Goal: Navigation & Orientation: Understand site structure

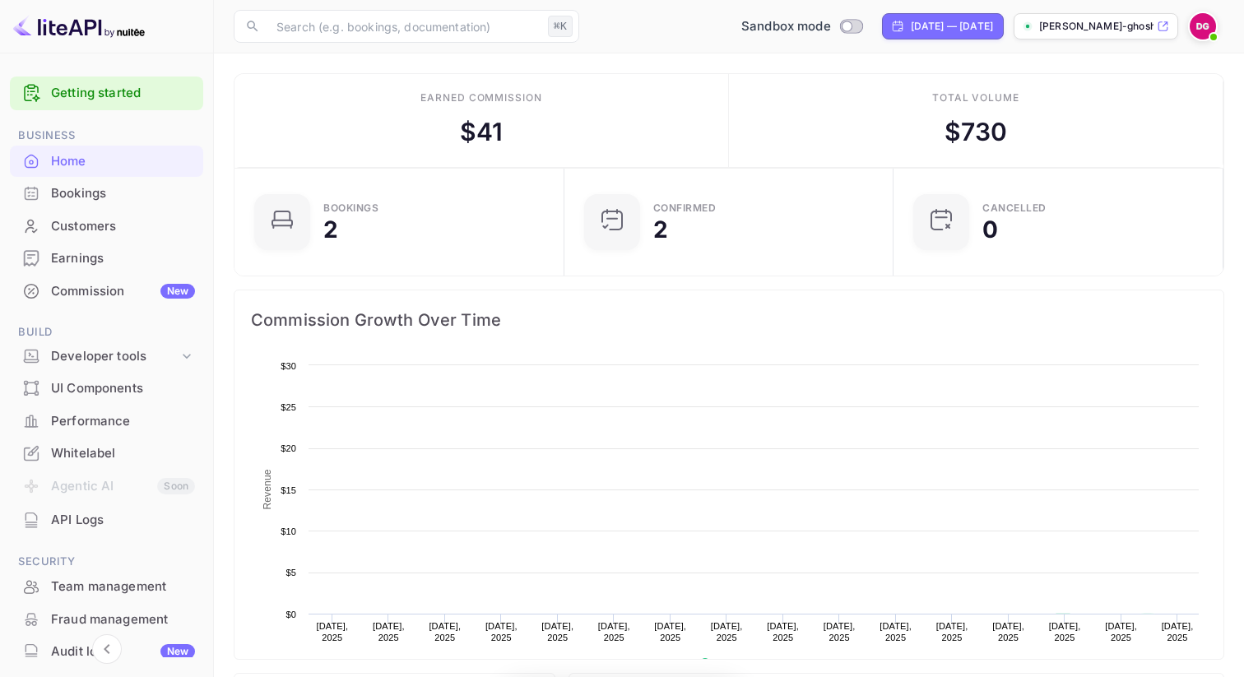
scroll to position [267, 320]
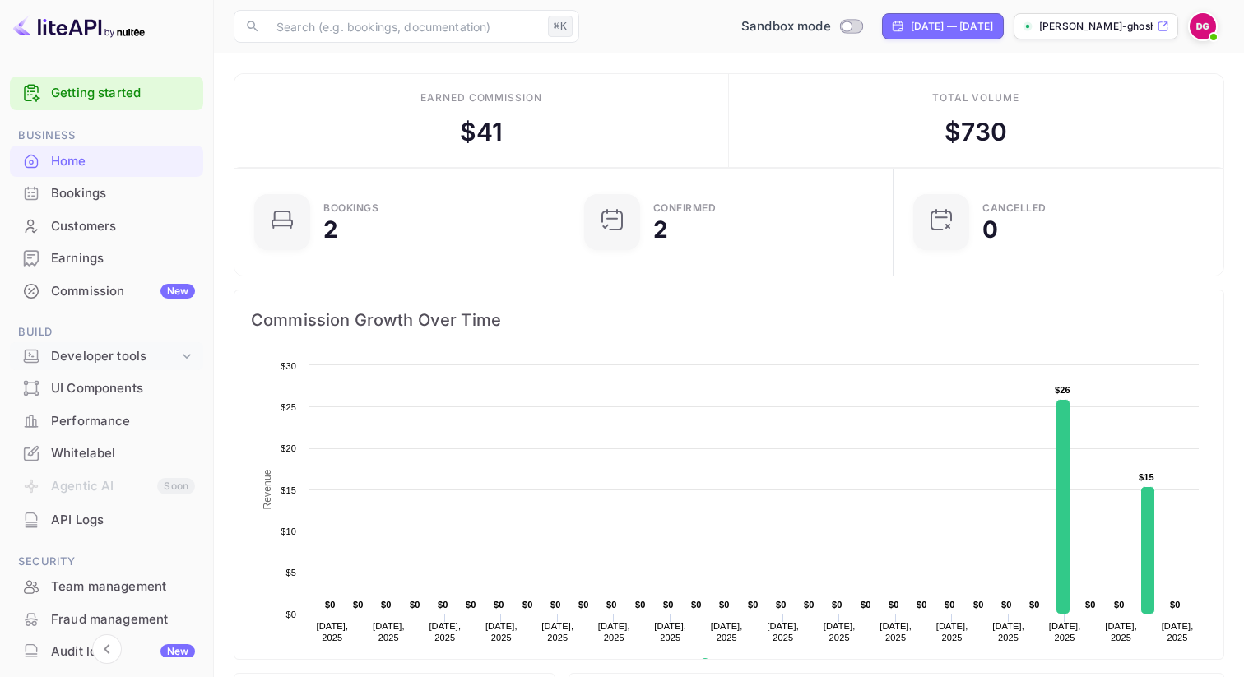
click at [114, 354] on div "Developer tools" at bounding box center [114, 356] width 127 height 19
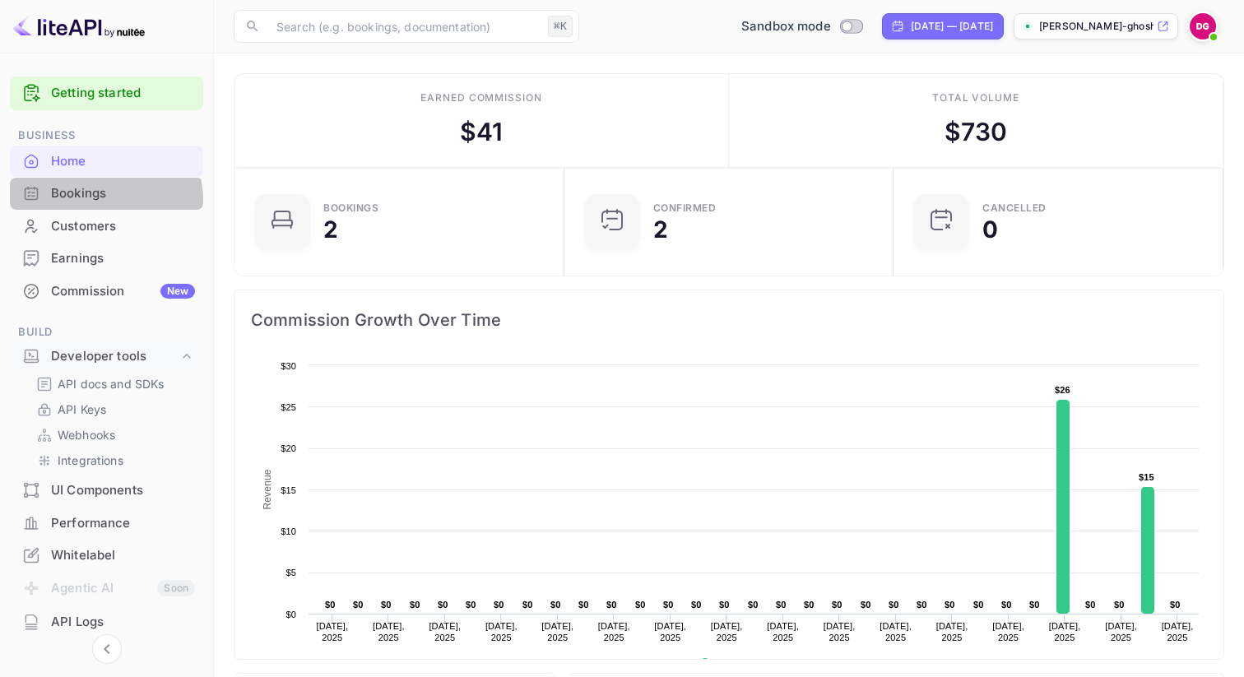
click at [99, 200] on div "Bookings" at bounding box center [123, 193] width 144 height 19
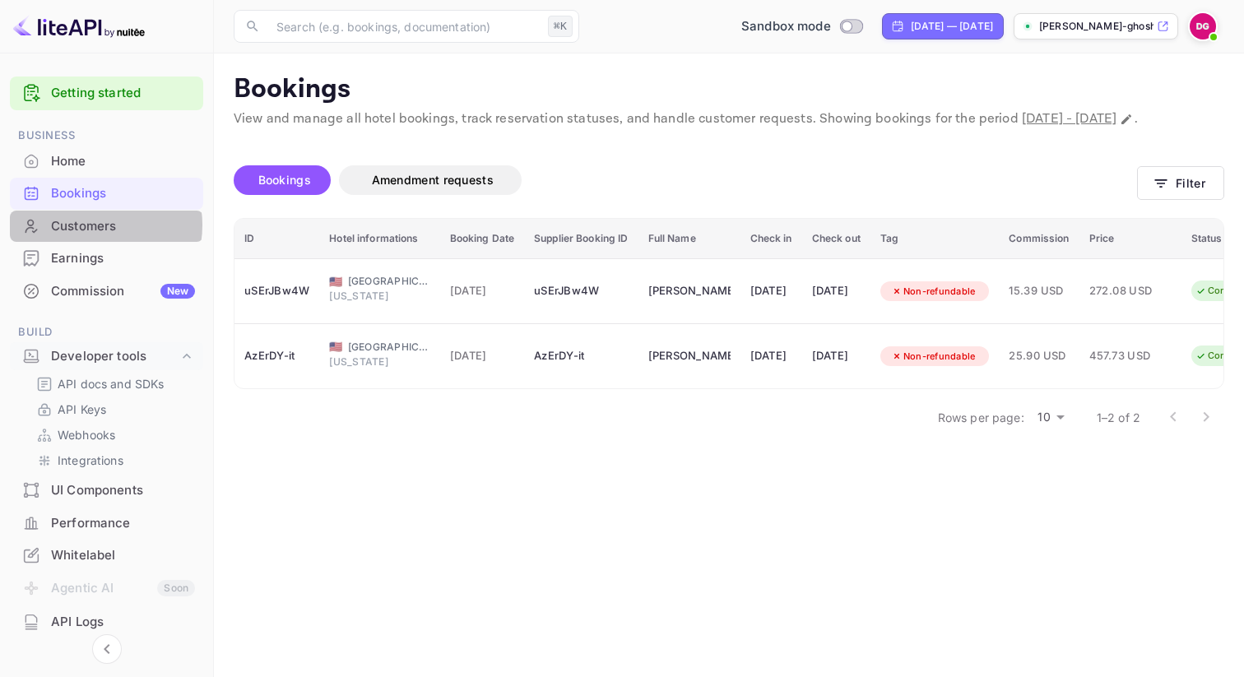
click at [87, 225] on div "Customers" at bounding box center [123, 226] width 144 height 19
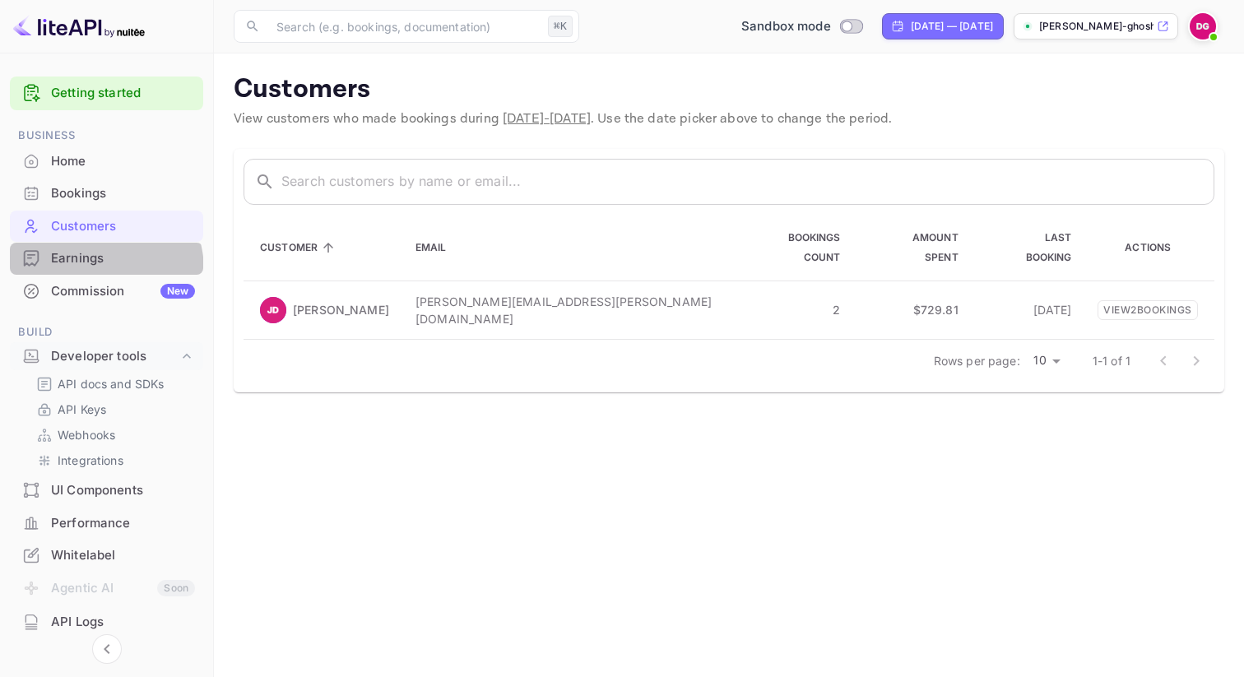
click at [90, 271] on div "Earnings" at bounding box center [106, 259] width 193 height 32
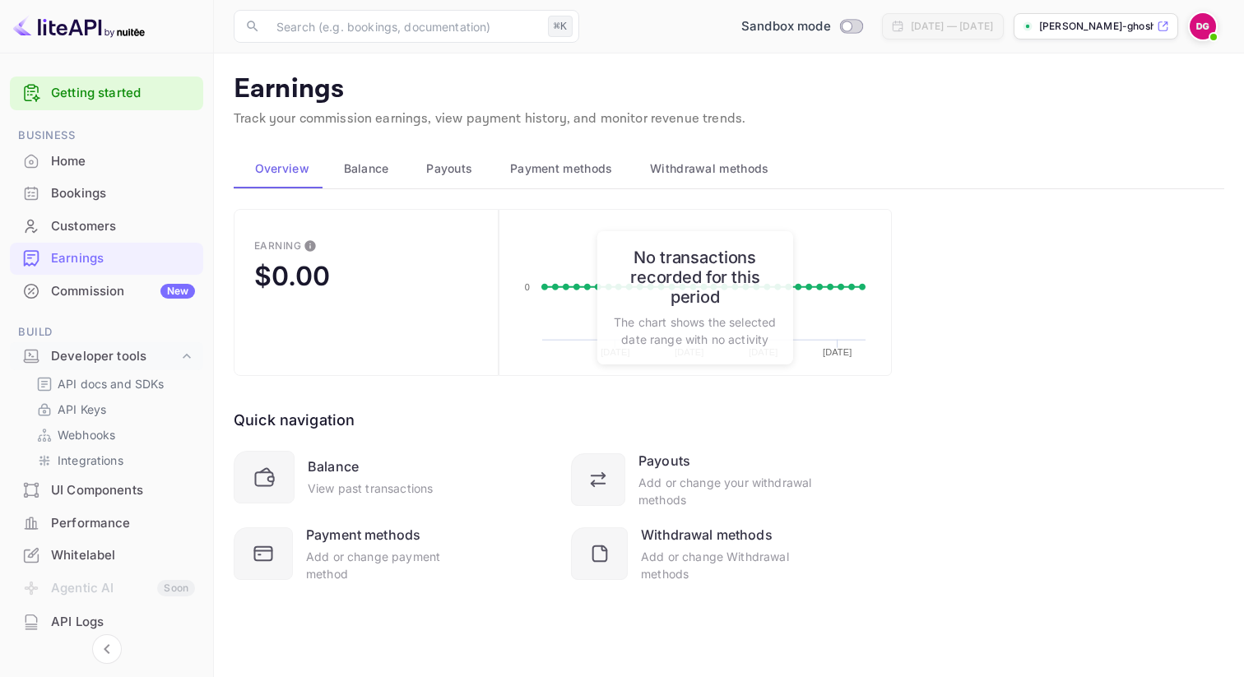
click at [90, 295] on div "Commission New" at bounding box center [123, 291] width 144 height 19
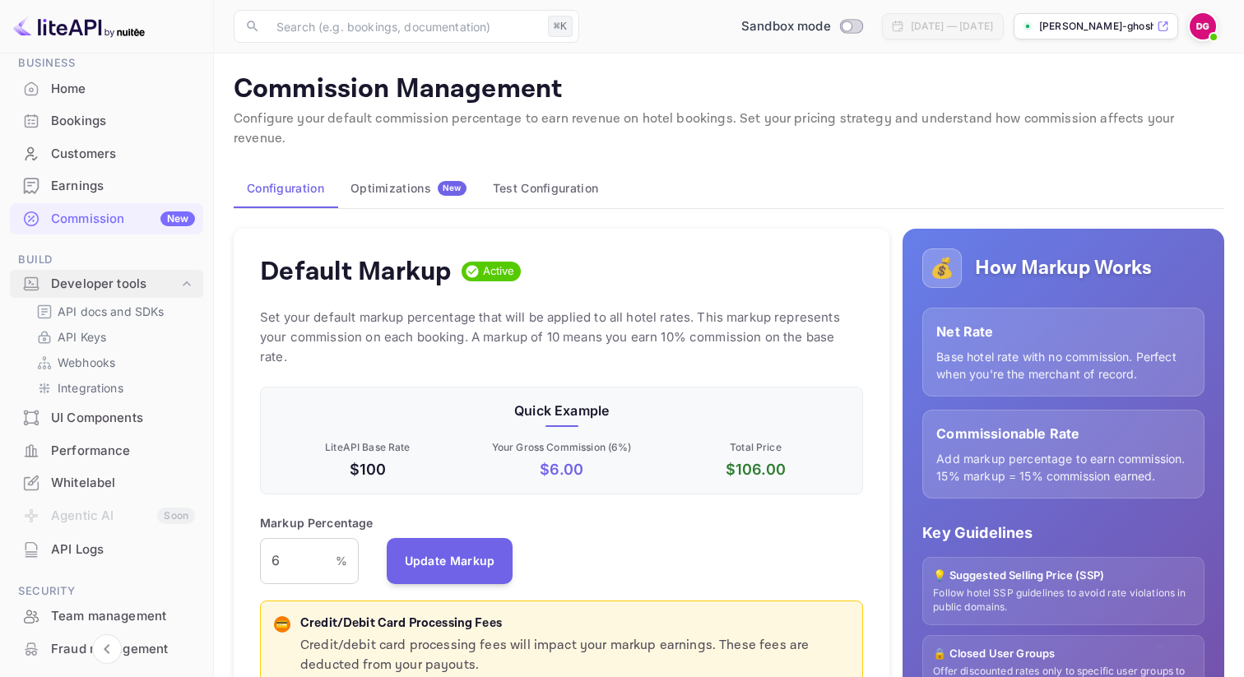
scroll to position [84, 0]
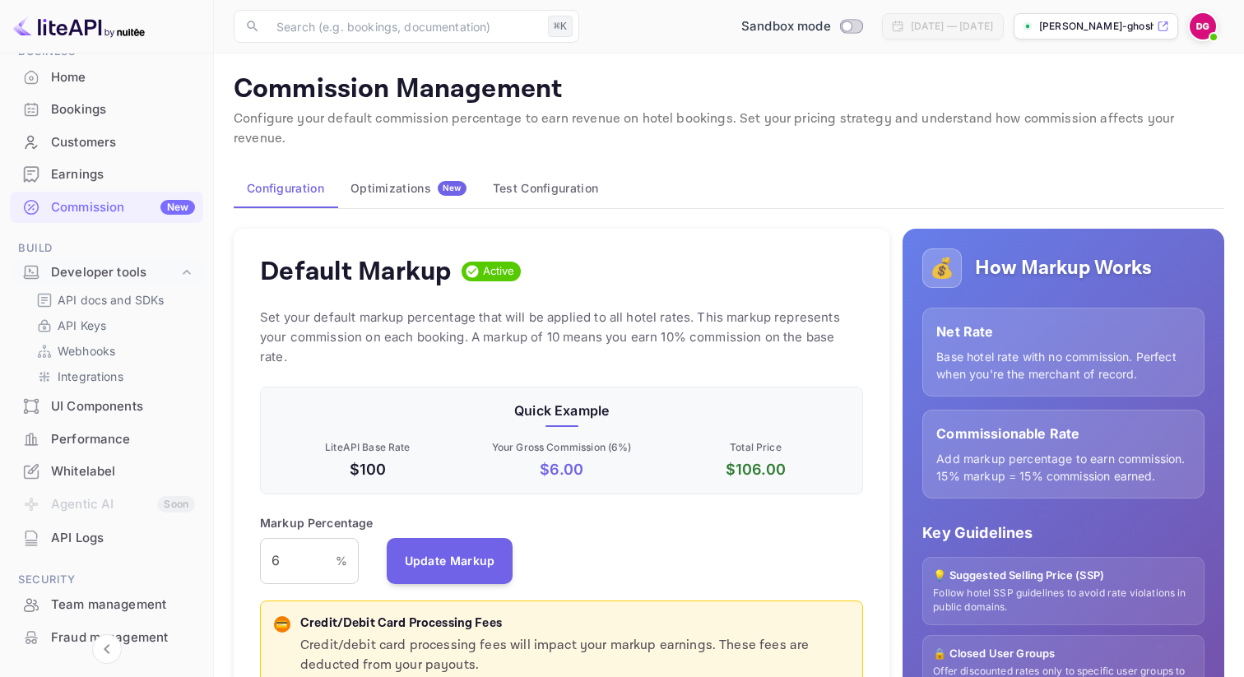
click at [85, 464] on div "Whitelabel" at bounding box center [123, 471] width 144 height 19
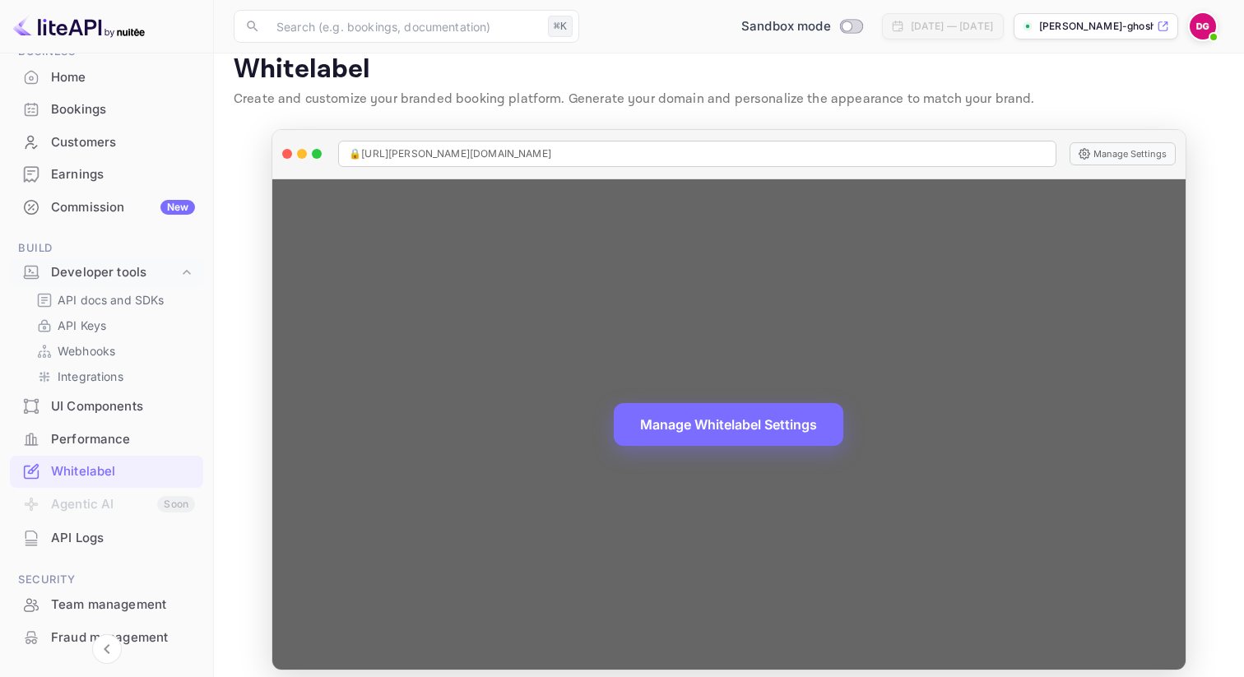
scroll to position [33, 0]
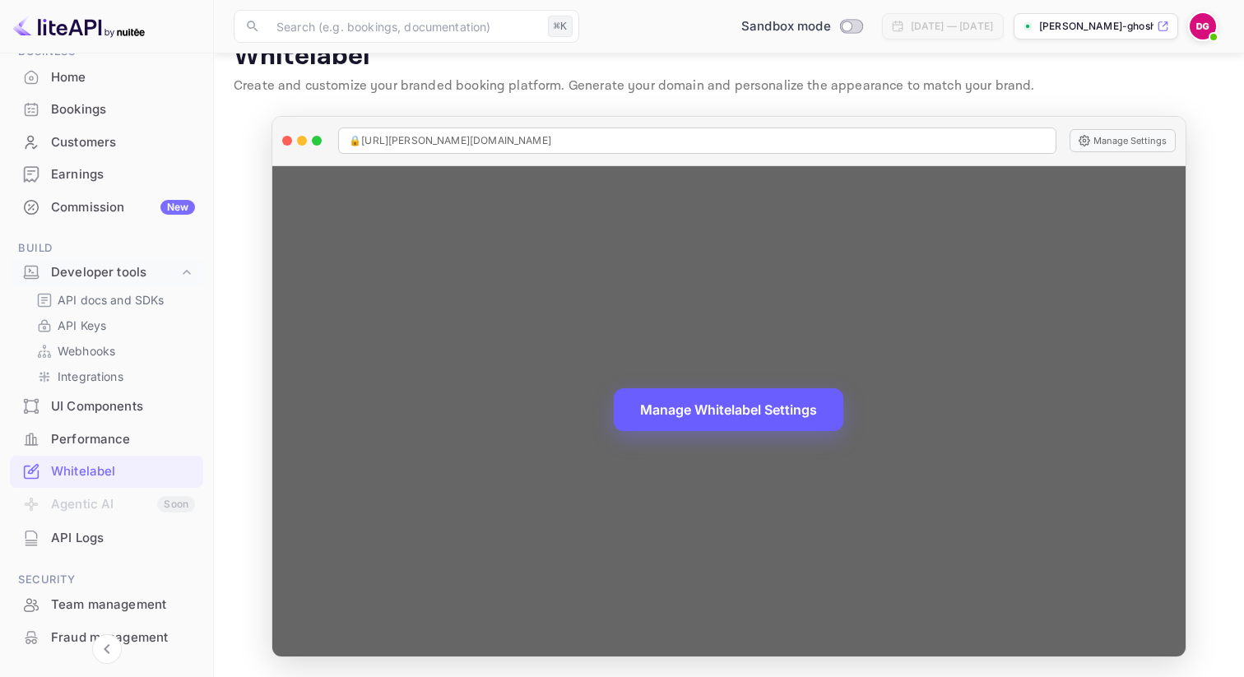
click at [654, 415] on button "Manage Whitelabel Settings" at bounding box center [728, 409] width 229 height 43
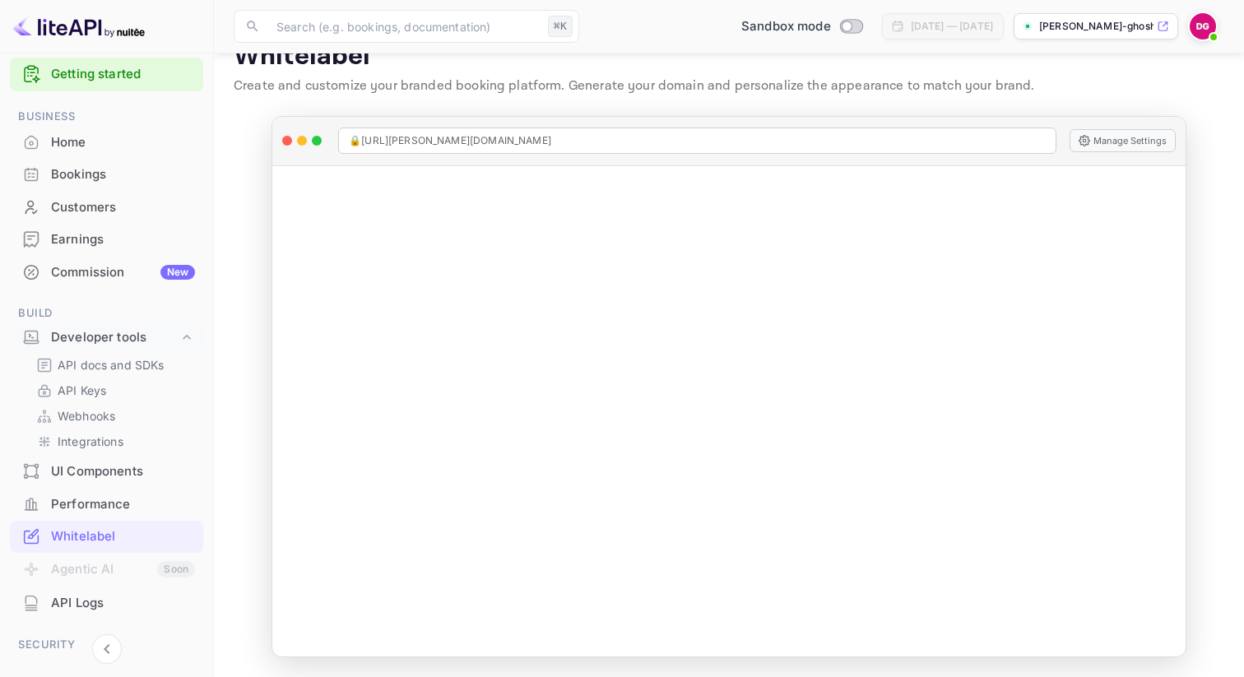
scroll to position [0, 0]
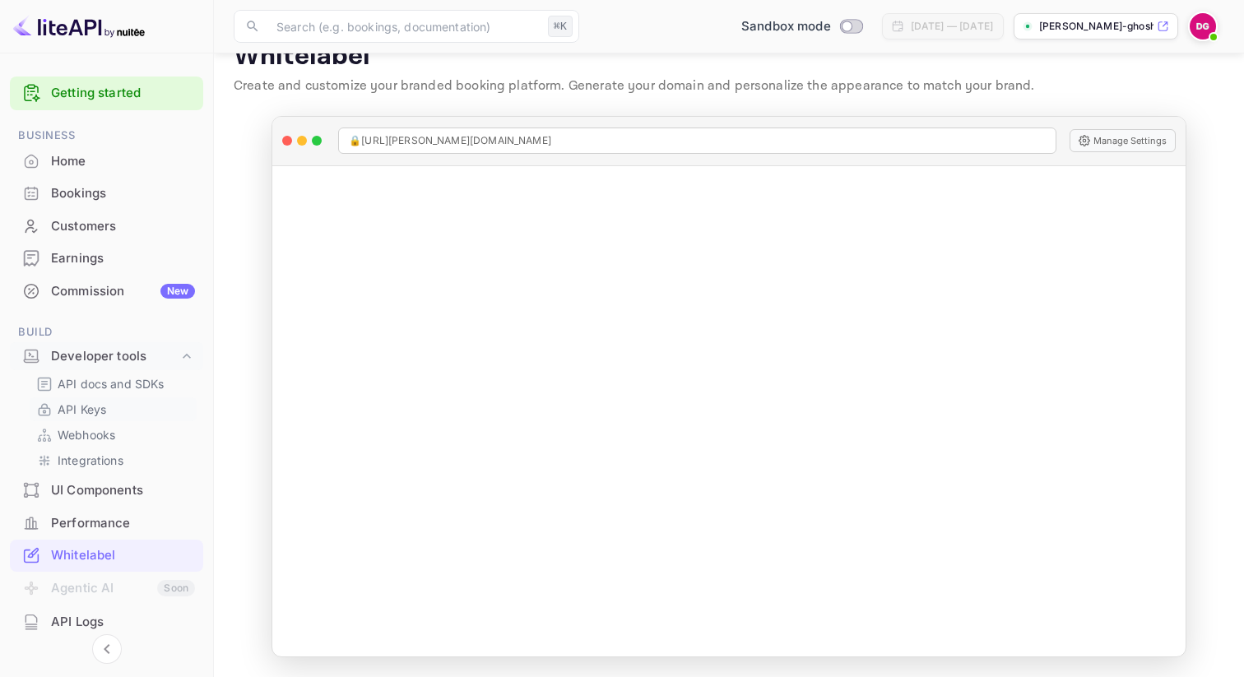
click at [131, 399] on div "API Keys" at bounding box center [113, 409] width 167 height 24
click at [134, 387] on p "API docs and SDKs" at bounding box center [111, 383] width 107 height 17
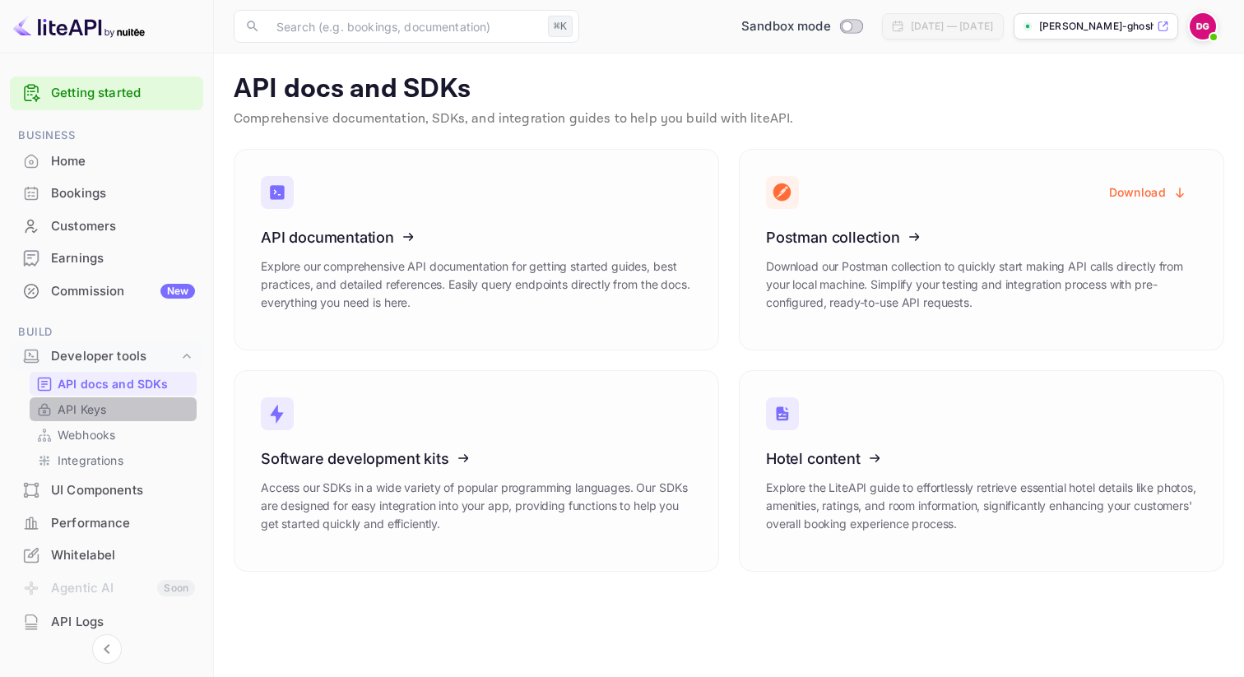
click at [127, 410] on link "API Keys" at bounding box center [113, 409] width 154 height 17
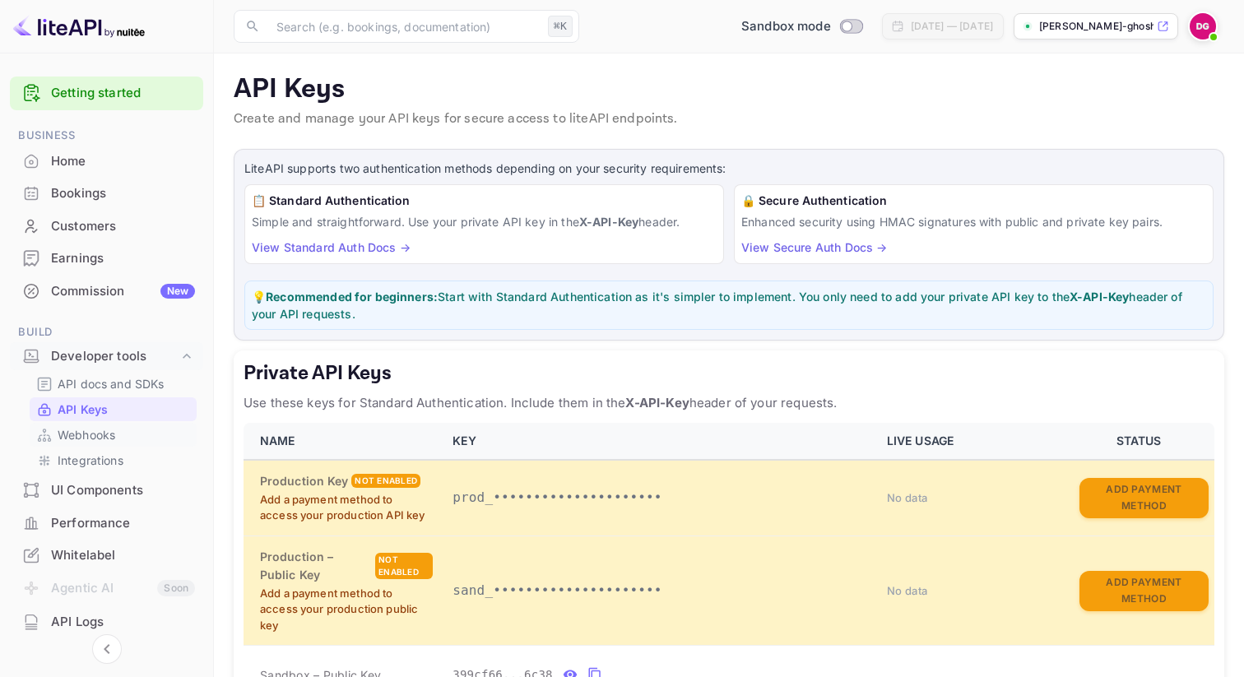
click at [125, 428] on link "Webhooks" at bounding box center [113, 434] width 154 height 17
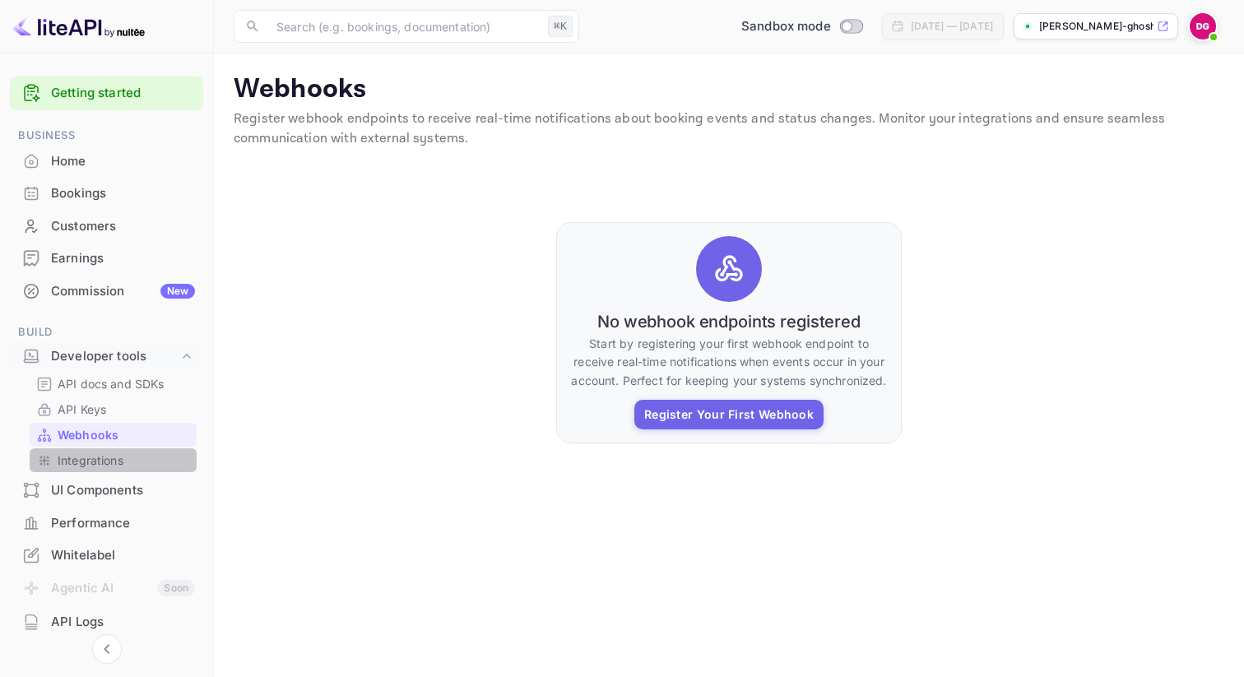
click at [114, 453] on p "Integrations" at bounding box center [91, 460] width 66 height 17
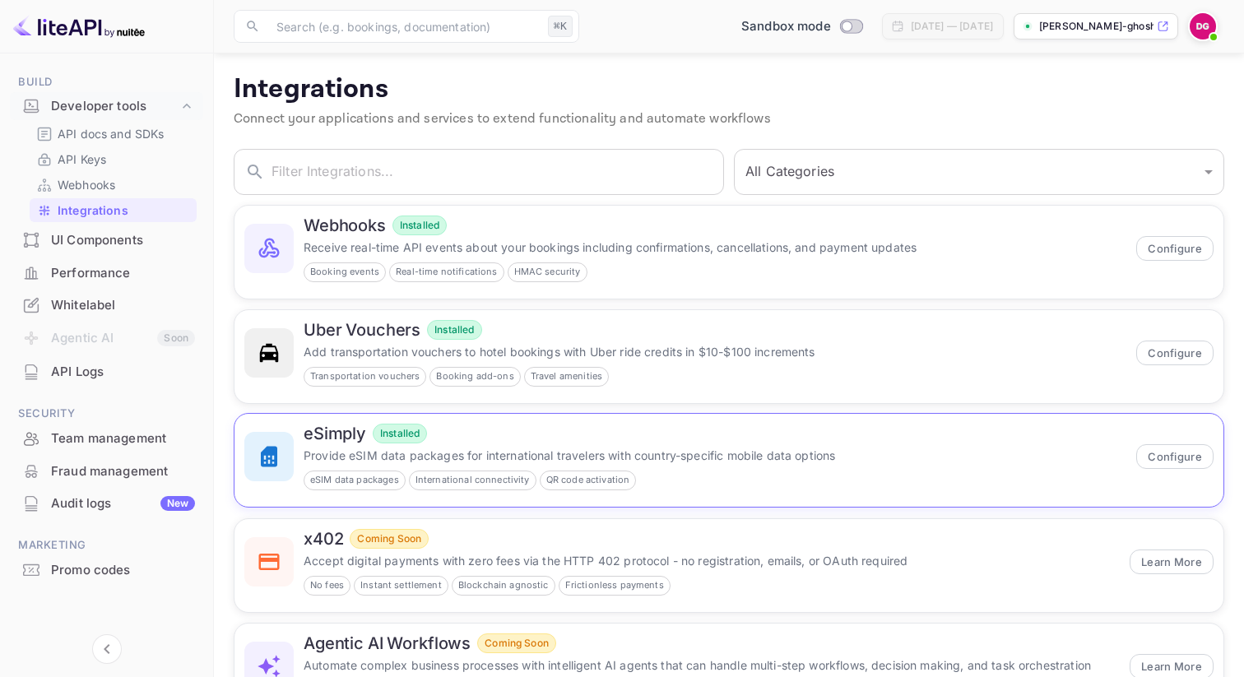
scroll to position [75, 0]
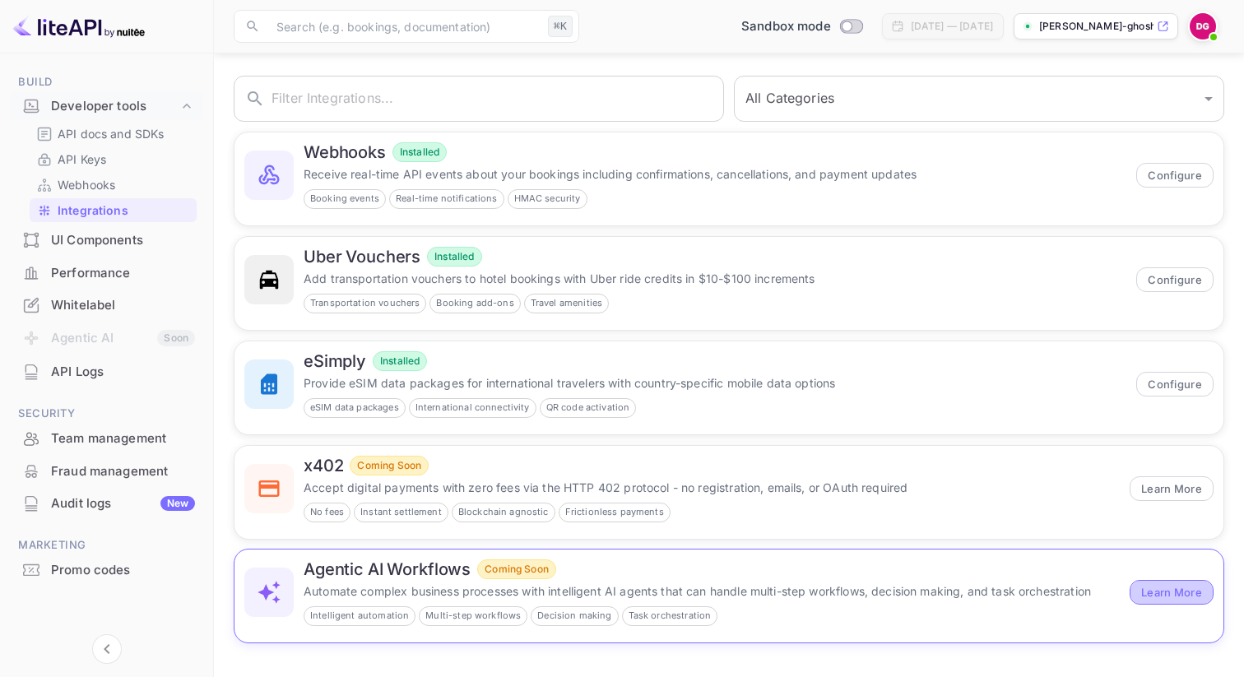
click at [1154, 594] on button "Learn More" at bounding box center [1171, 592] width 84 height 25
click at [118, 504] on div "Audit logs New" at bounding box center [123, 503] width 144 height 19
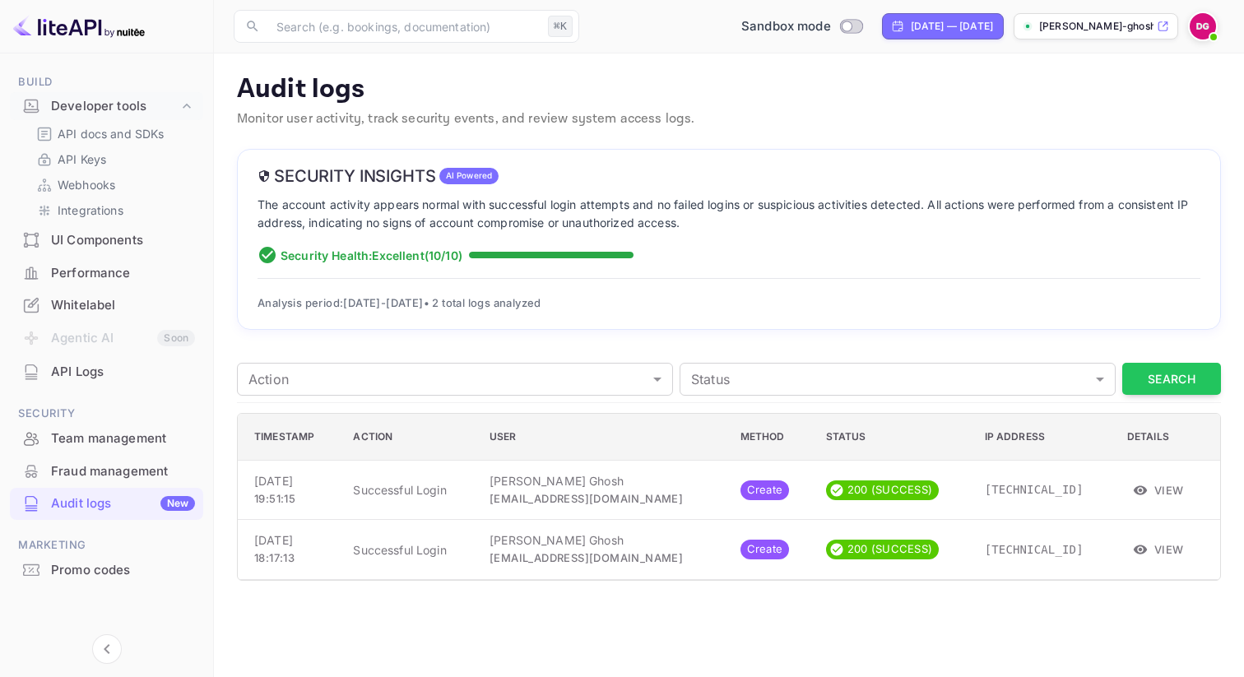
scroll to position [232, 0]
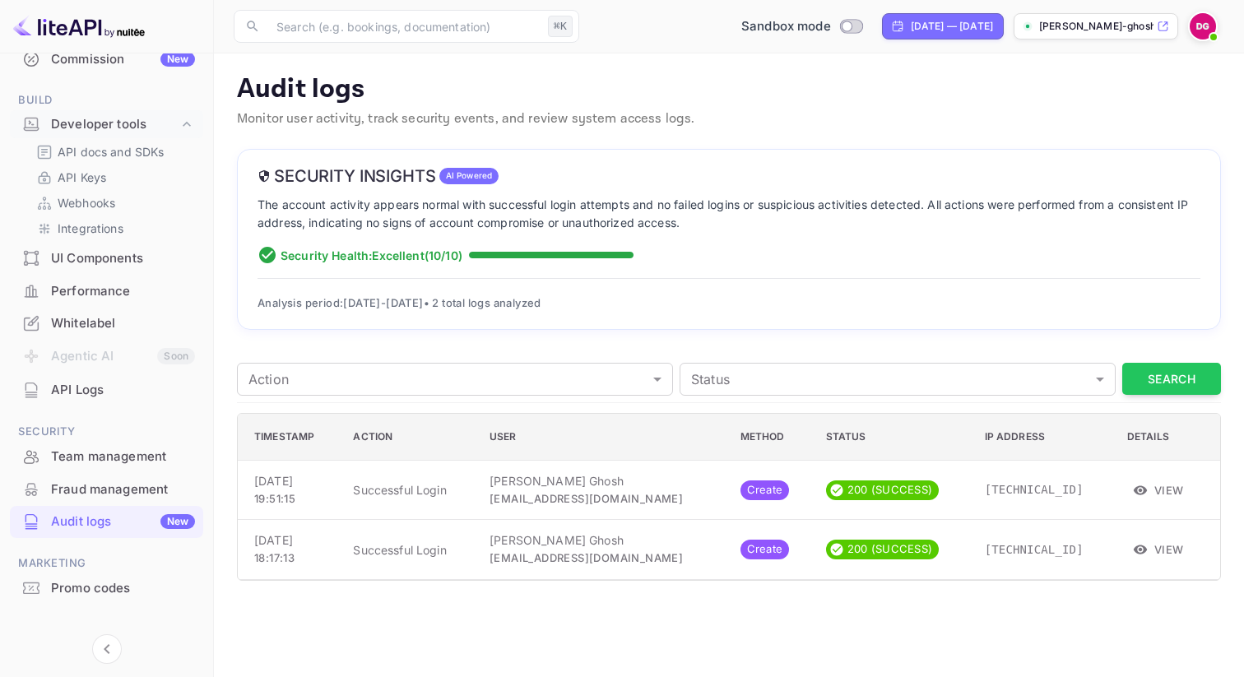
click at [127, 392] on div "API Logs" at bounding box center [123, 390] width 144 height 19
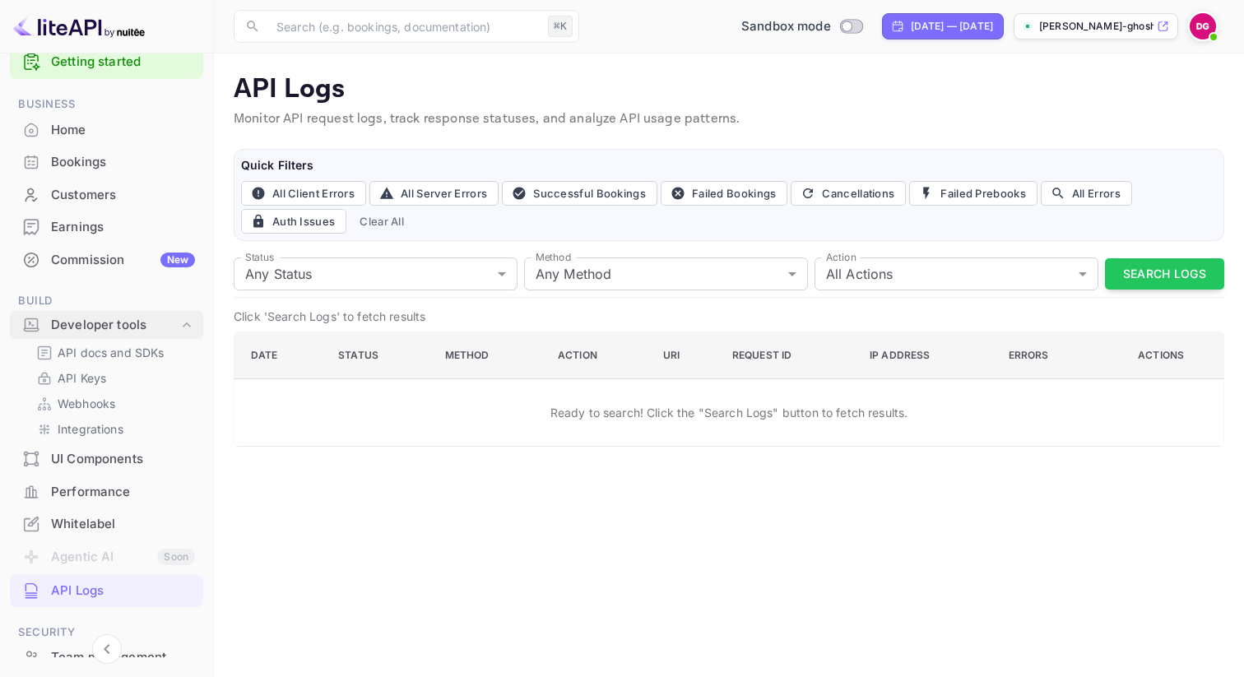
scroll to position [9, 0]
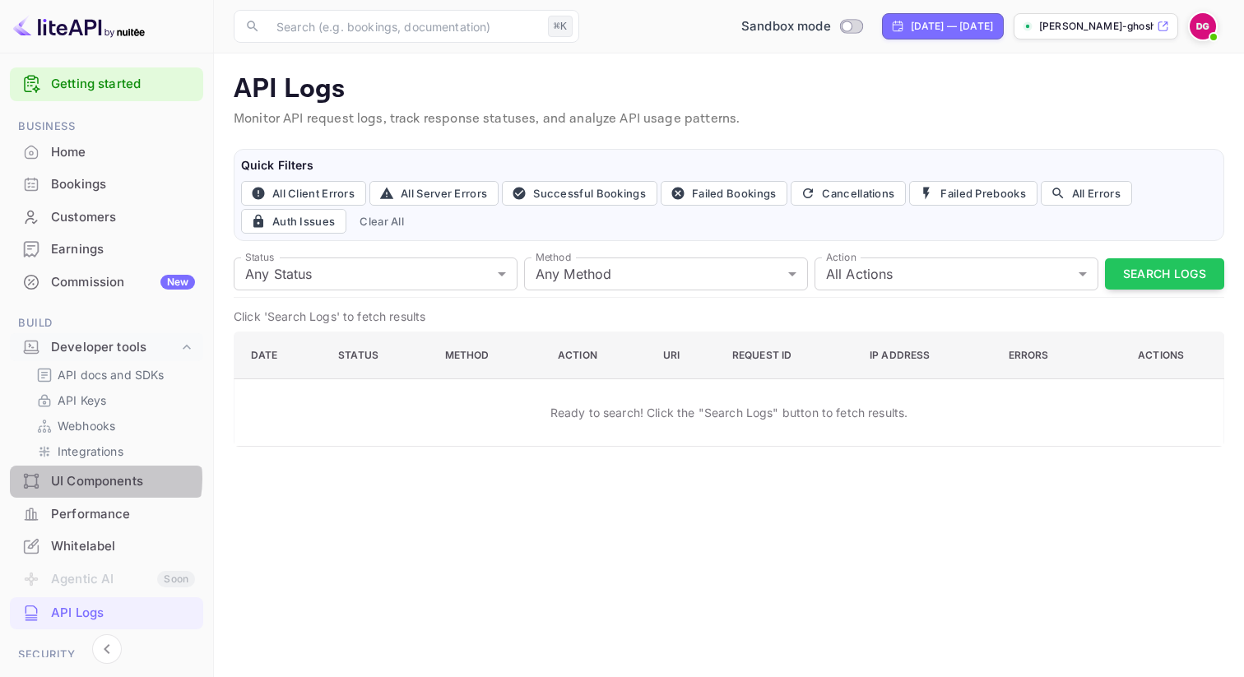
click at [91, 479] on div "UI Components" at bounding box center [123, 481] width 144 height 19
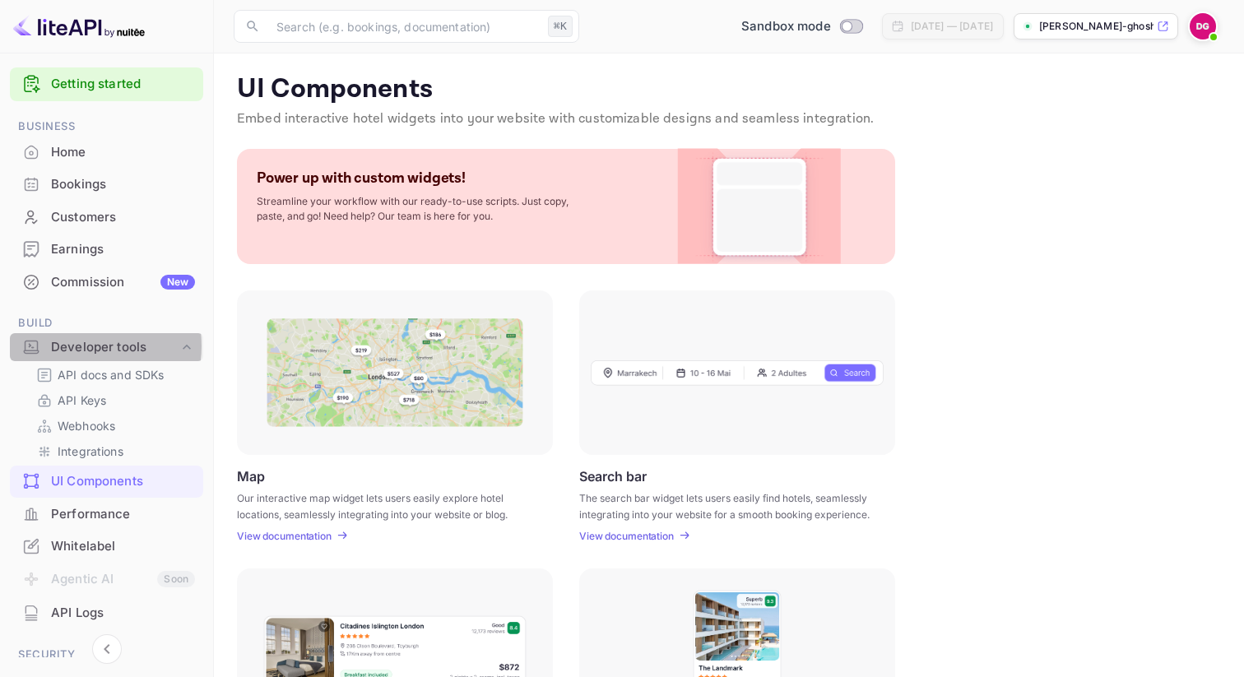
click at [81, 345] on div "Developer tools" at bounding box center [114, 347] width 127 height 19
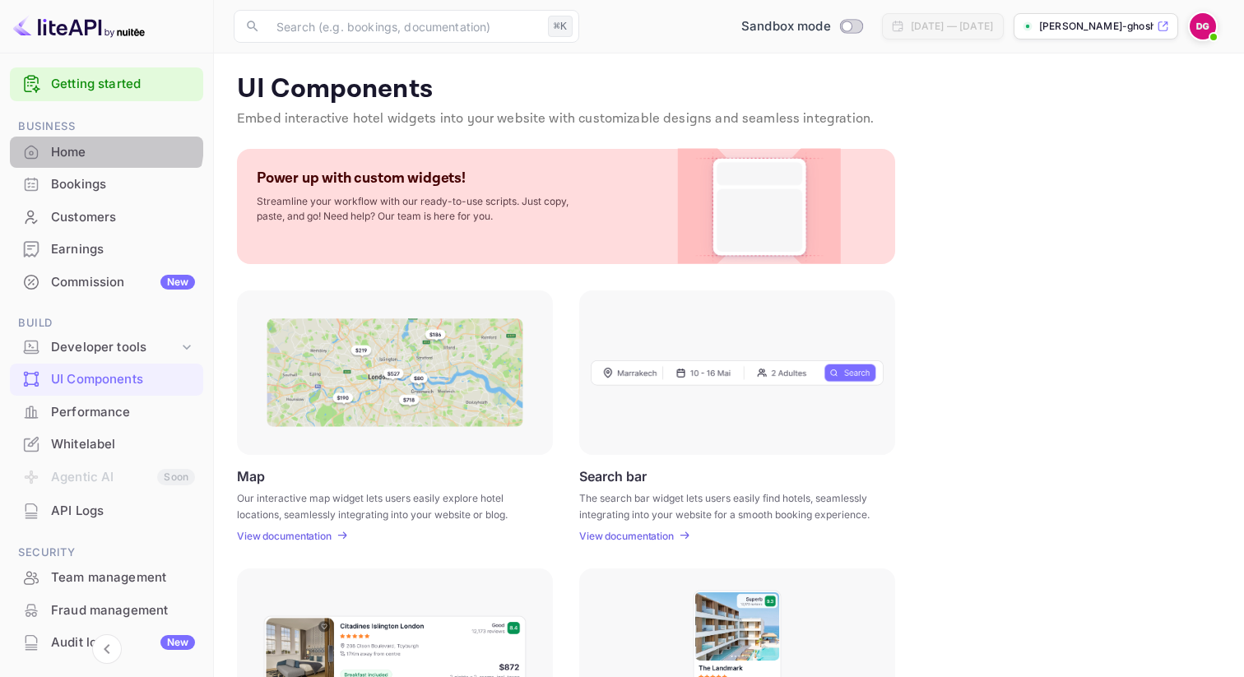
click at [89, 143] on div "Home" at bounding box center [123, 152] width 144 height 19
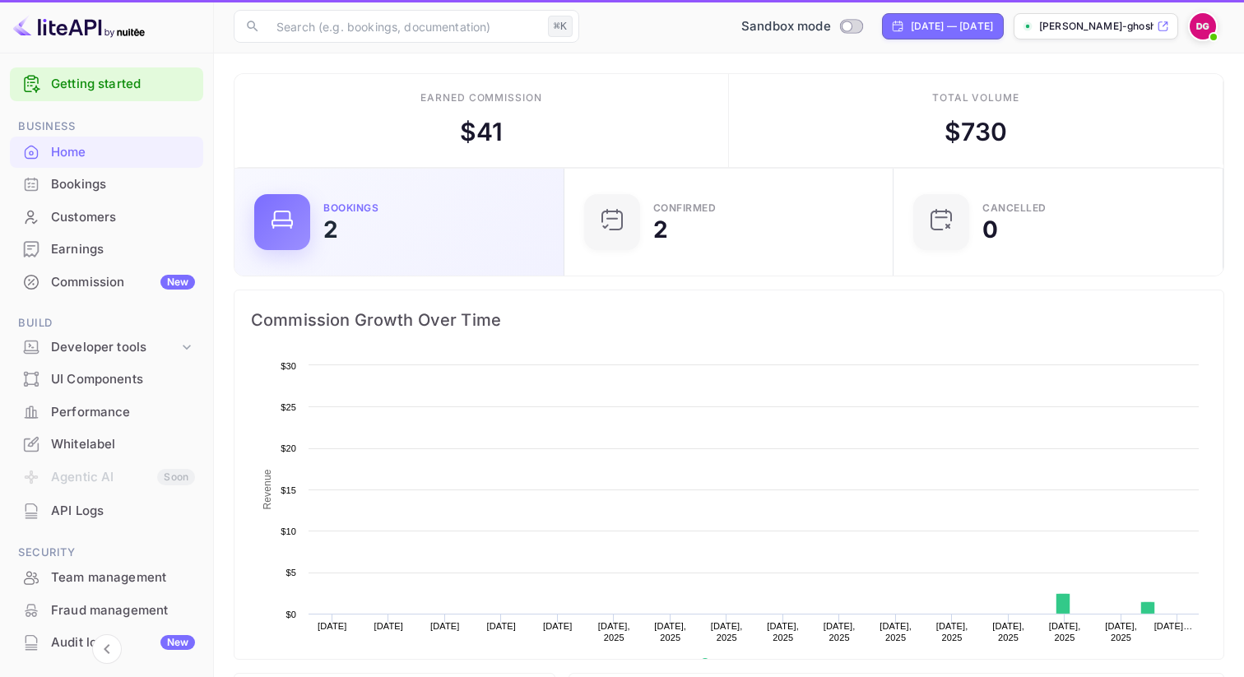
scroll to position [267, 320]
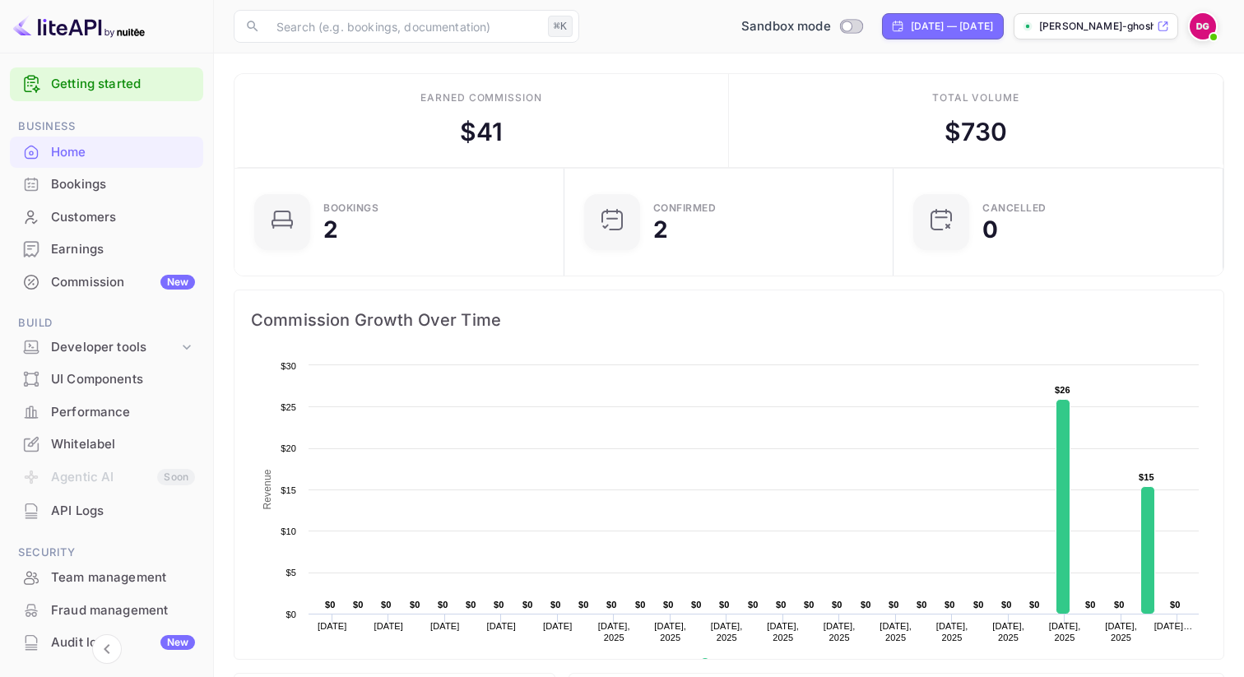
click at [108, 431] on div "Whitelabel" at bounding box center [106, 445] width 193 height 32
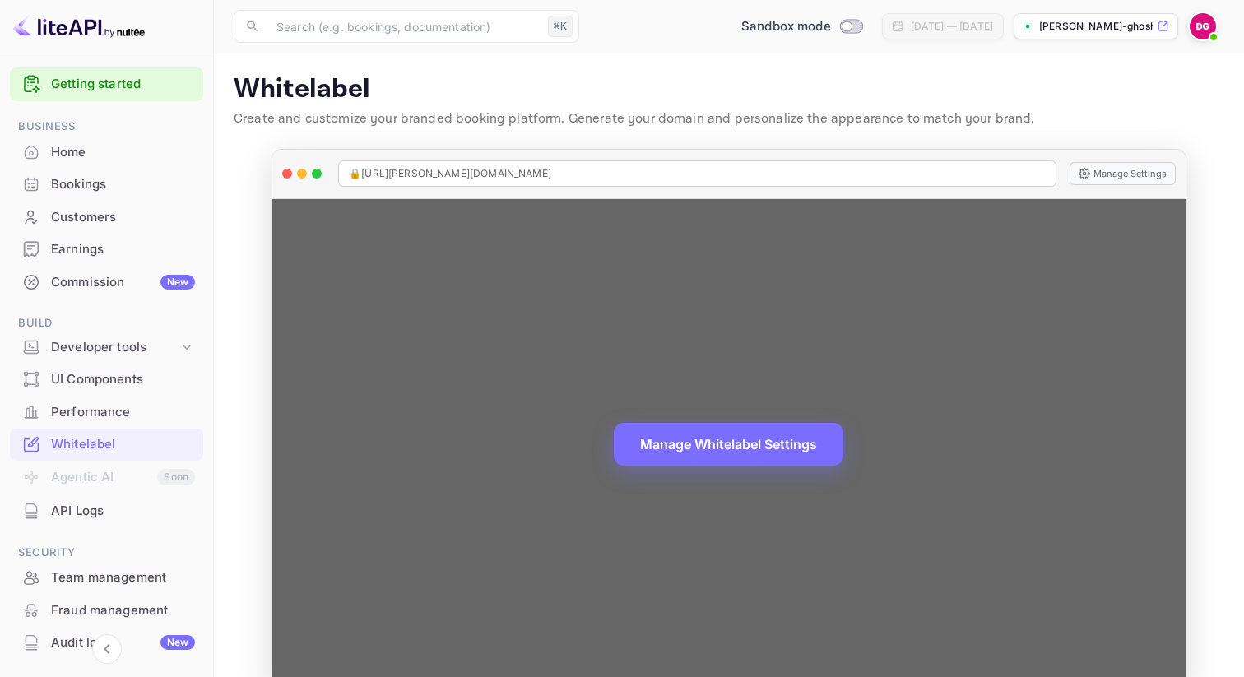
click at [447, 162] on div "🔒 https://debankur-ghosh-3md1i.nuitee.link" at bounding box center [697, 173] width 718 height 26
click at [447, 164] on div "🔒 https://debankur-ghosh-3md1i.nuitee.link" at bounding box center [697, 173] width 718 height 26
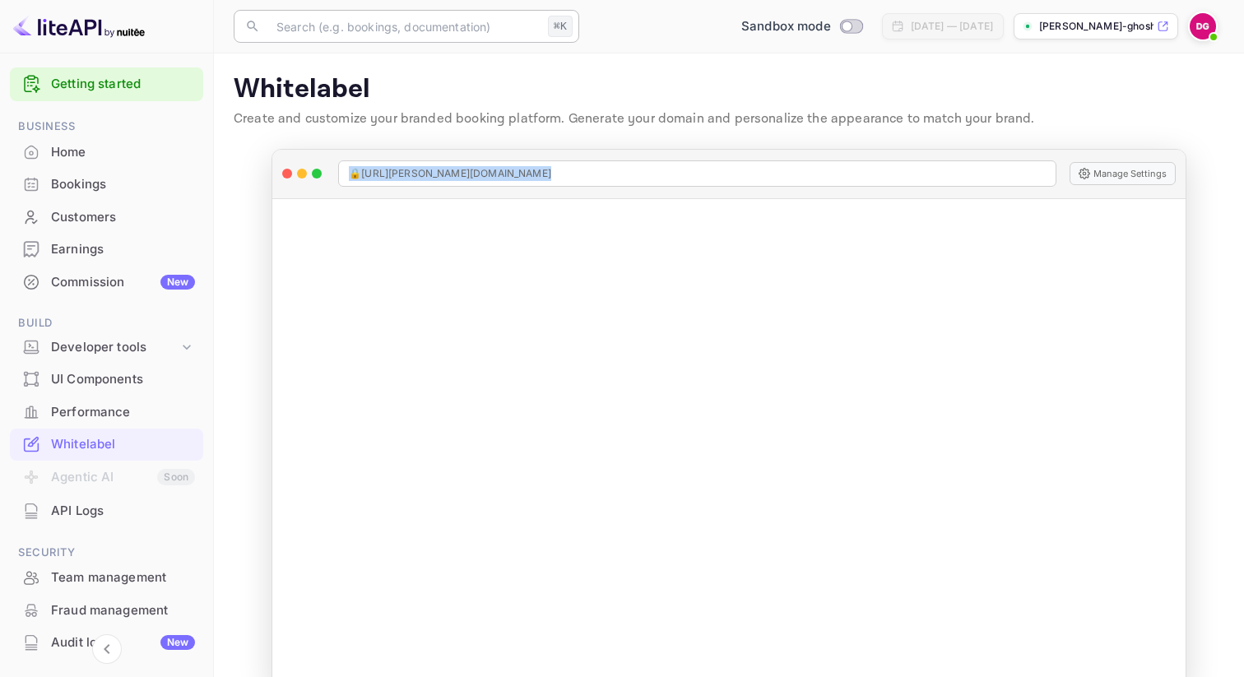
copy span "🔒 https://debankur-ghosh-3md1i.nuitee.link"
click at [84, 156] on div "Home" at bounding box center [123, 152] width 144 height 19
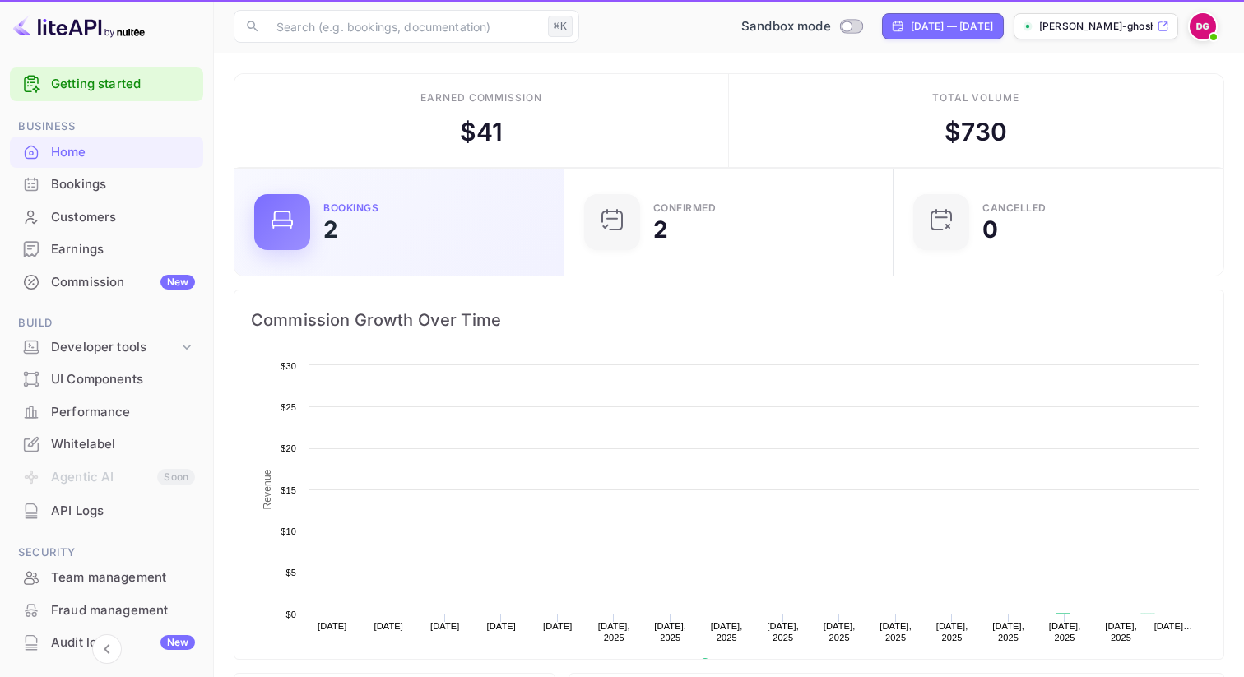
scroll to position [267, 320]
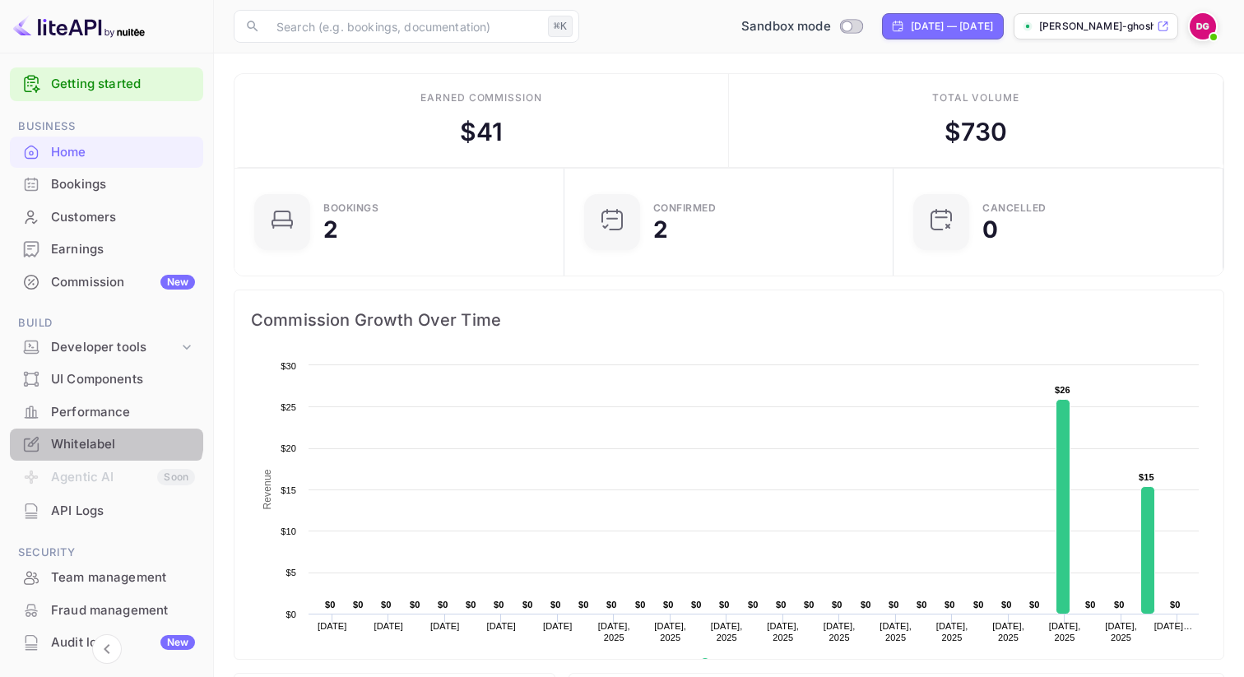
click at [95, 431] on div "Whitelabel" at bounding box center [106, 445] width 193 height 32
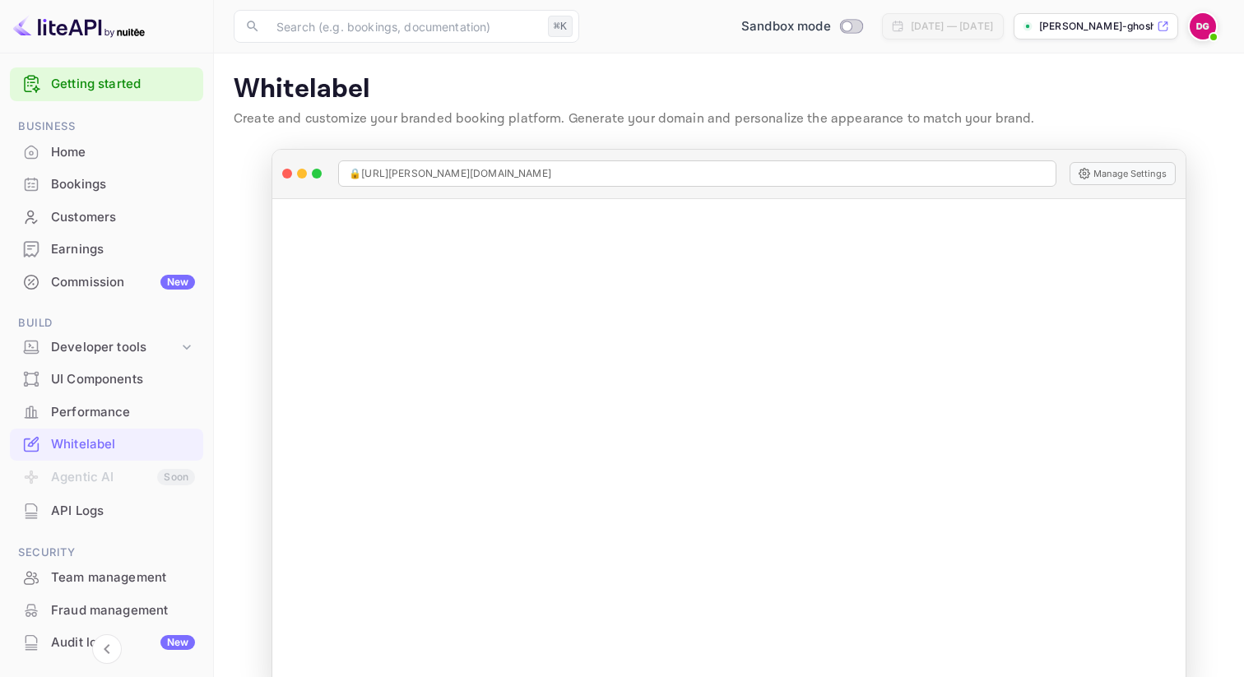
click at [117, 473] on li "Agentic AI Soon" at bounding box center [106, 478] width 193 height 35
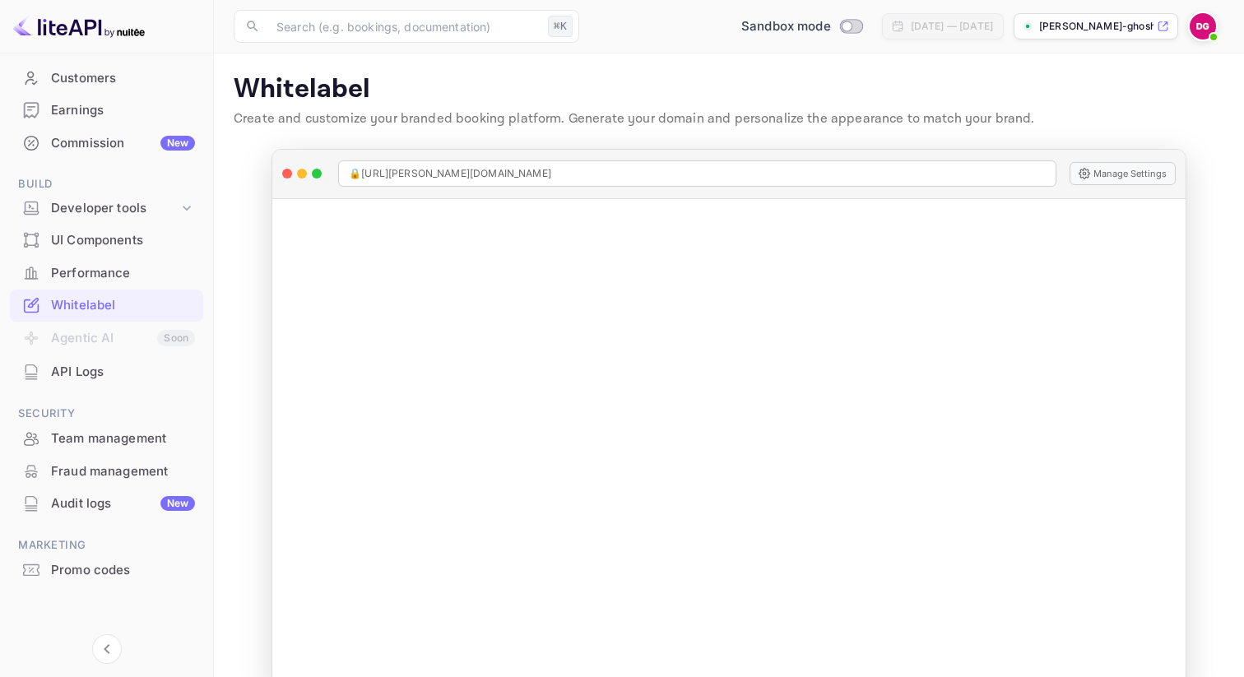
scroll to position [33, 0]
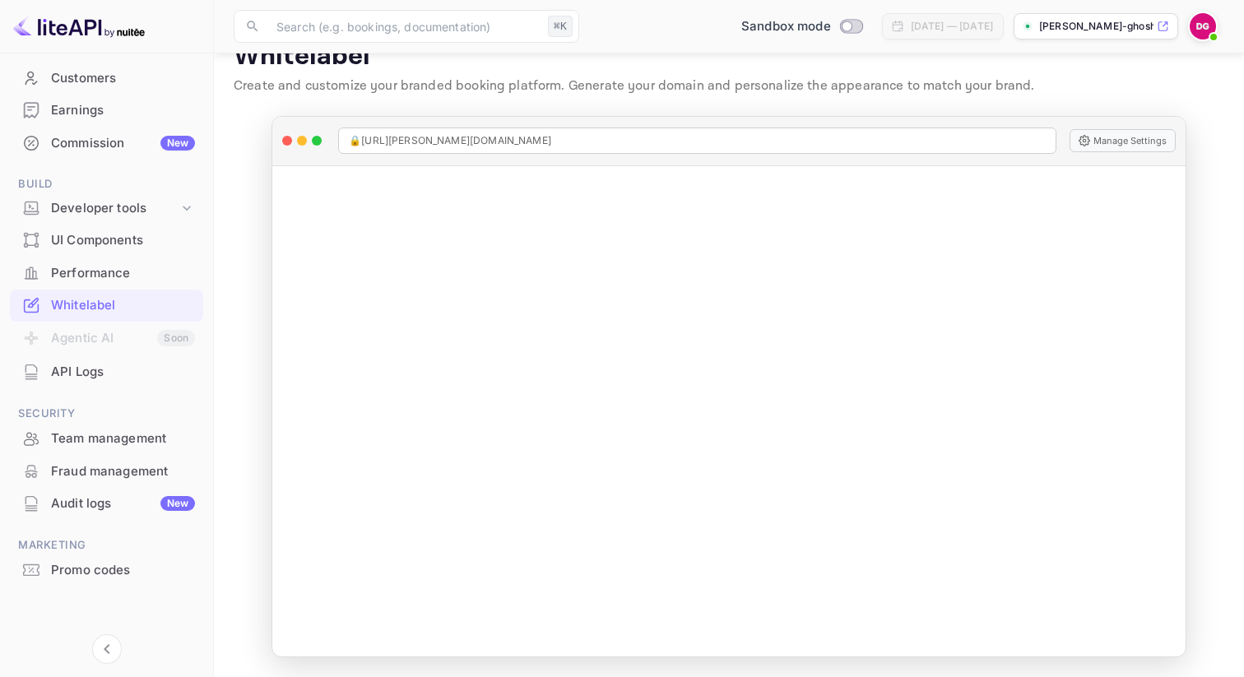
click at [104, 585] on div "Promo codes" at bounding box center [106, 570] width 193 height 32
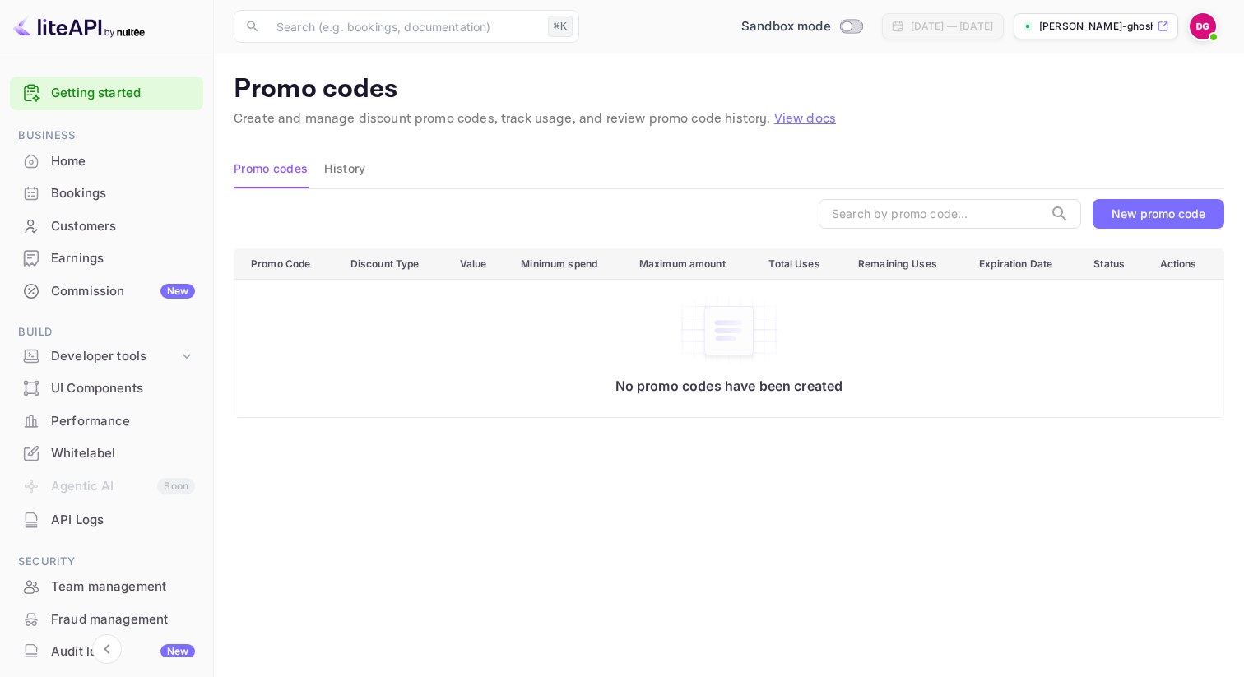
click at [99, 155] on div "Home" at bounding box center [123, 161] width 144 height 19
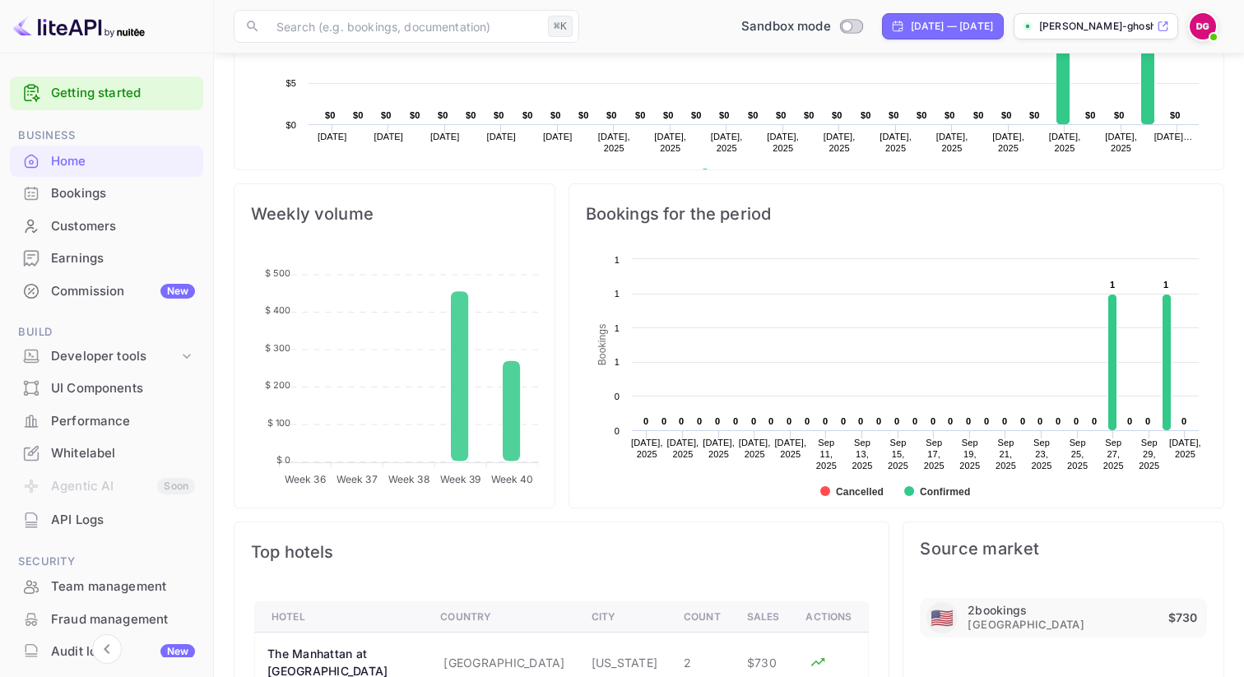
scroll to position [571, 0]
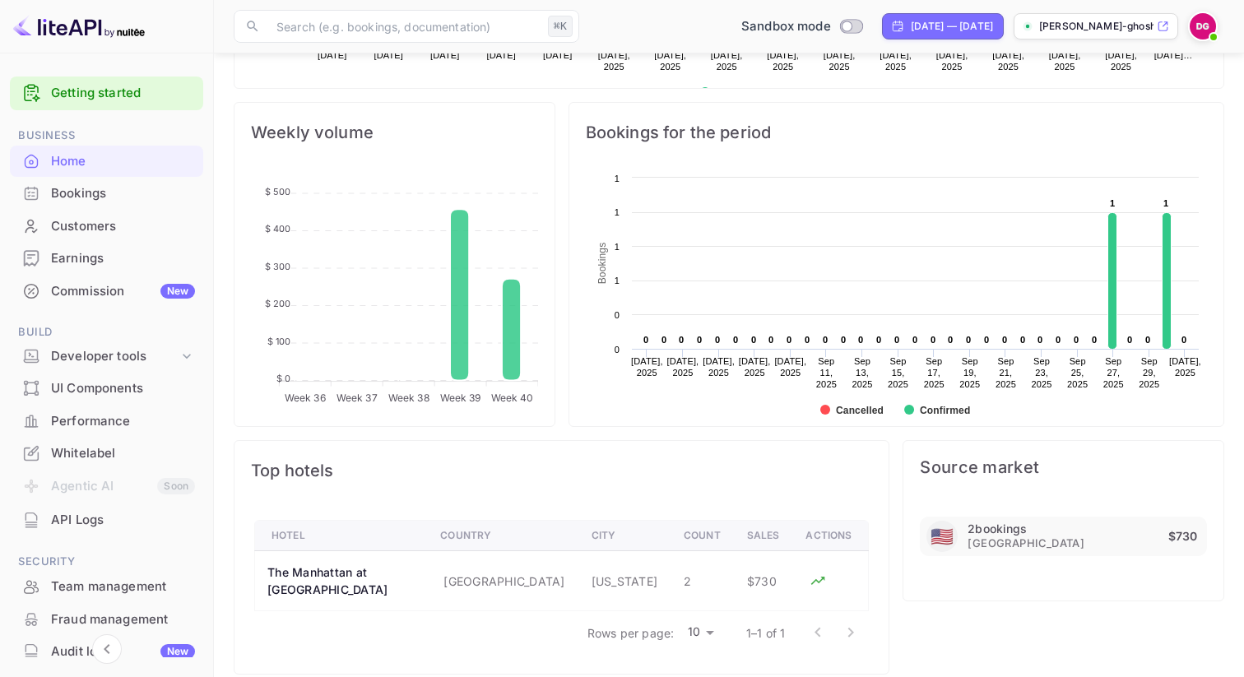
click at [1100, 536] on div "2 bookings United States $730" at bounding box center [1086, 536] width 239 height 30
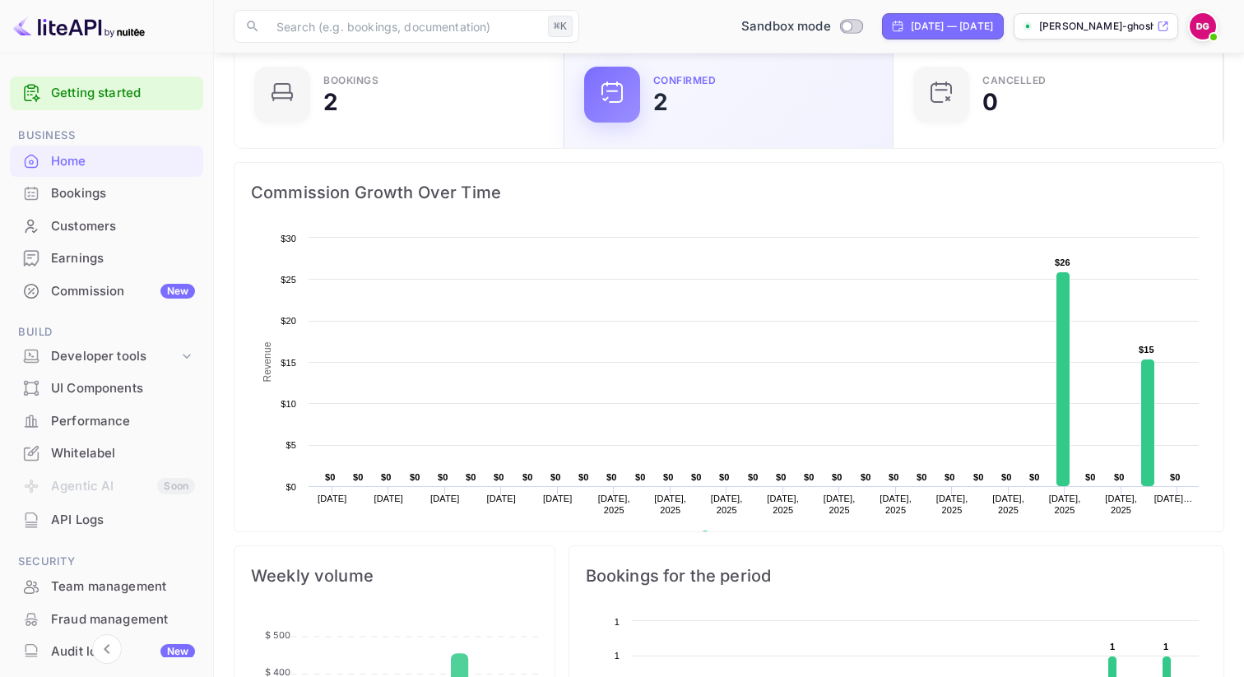
scroll to position [0, 0]
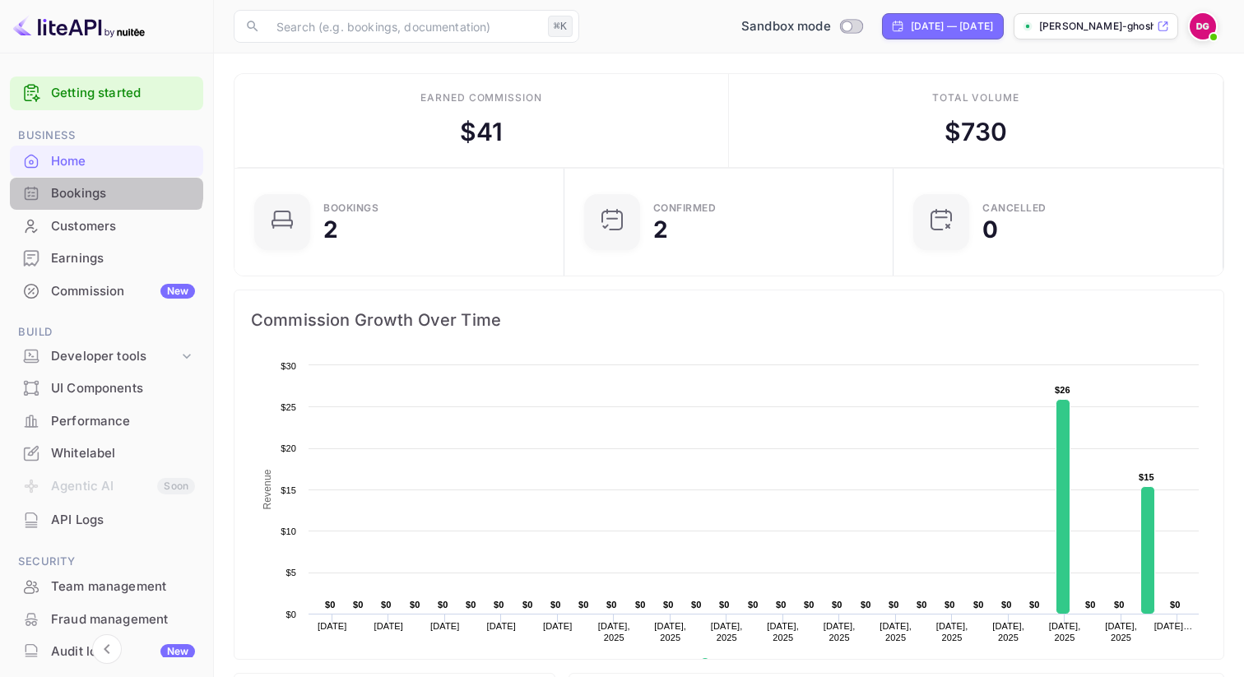
click at [62, 178] on div "Bookings" at bounding box center [106, 194] width 193 height 32
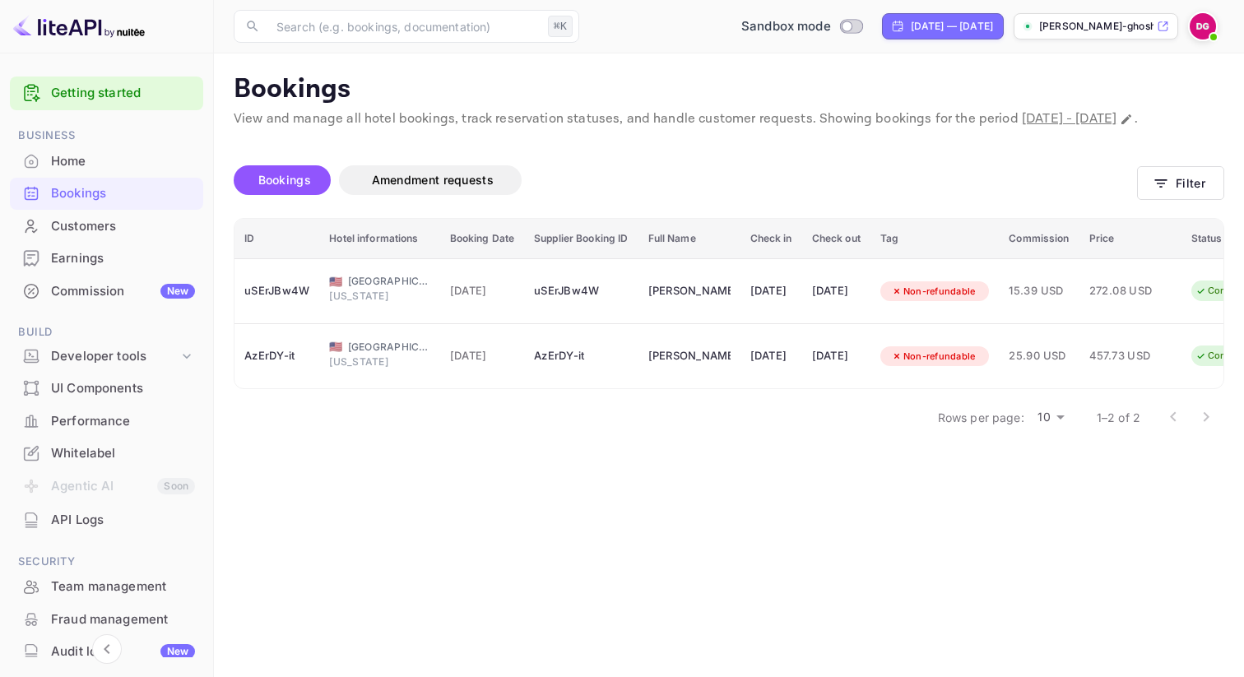
click at [73, 136] on span "Business" at bounding box center [106, 136] width 193 height 18
click at [80, 155] on div "Home" at bounding box center [123, 161] width 144 height 19
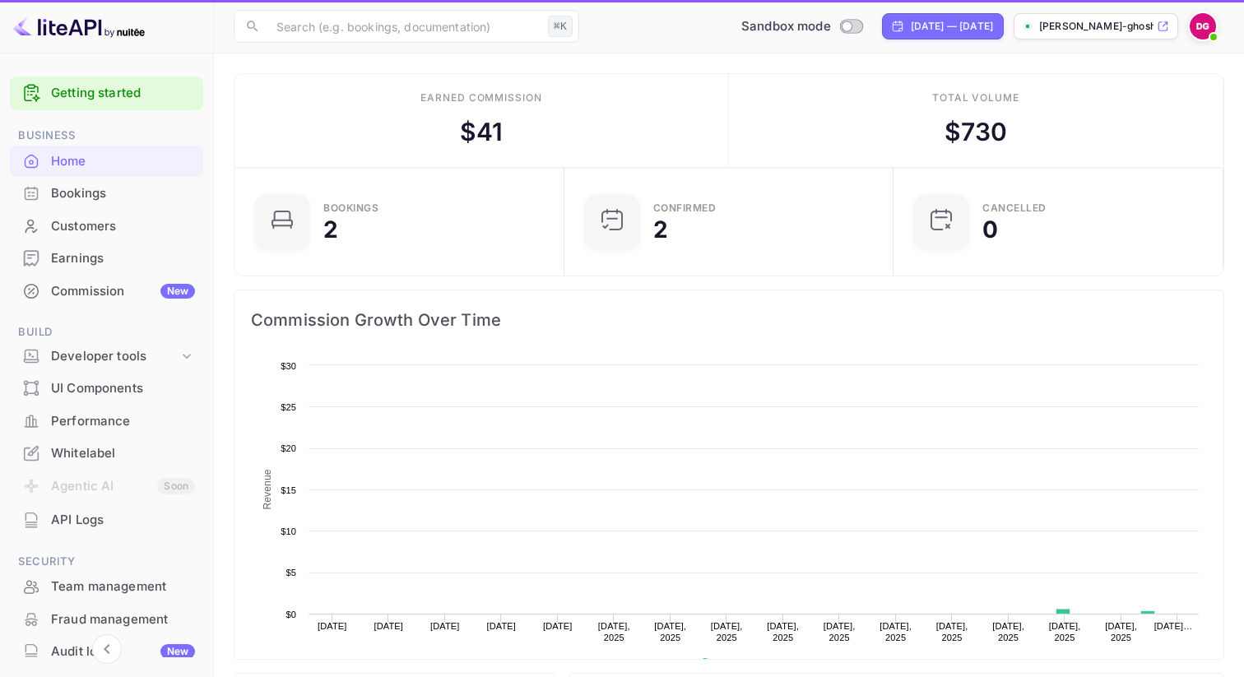
scroll to position [267, 320]
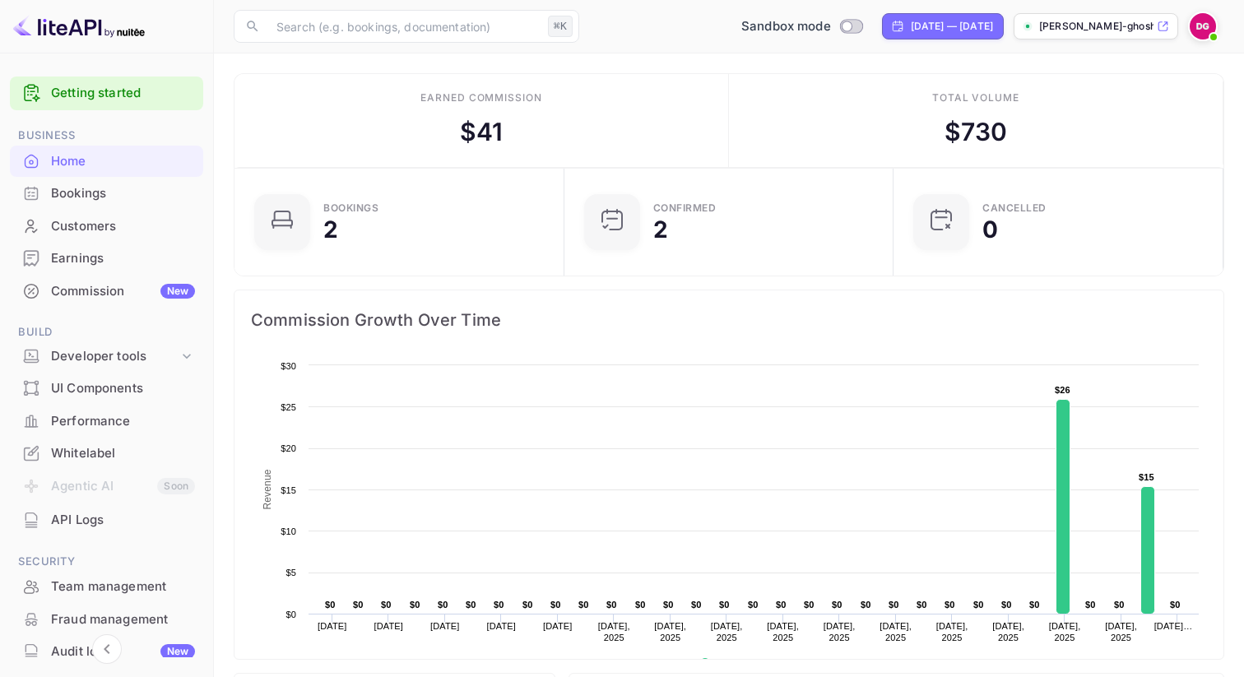
click at [1073, 28] on p "[PERSON_NAME]-ghosh-3md1i.n..." at bounding box center [1096, 26] width 114 height 15
click at [67, 26] on img at bounding box center [79, 26] width 132 height 26
click at [99, 26] on img at bounding box center [79, 26] width 132 height 26
click at [86, 30] on img at bounding box center [79, 26] width 132 height 26
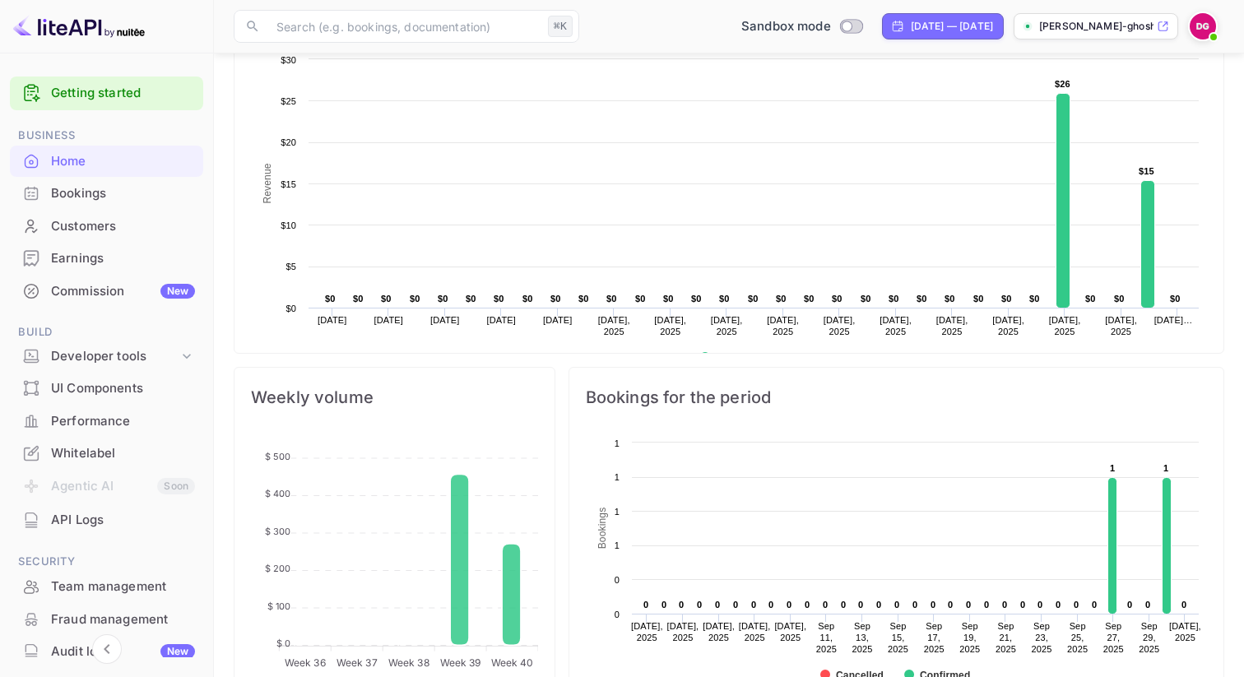
scroll to position [0, 0]
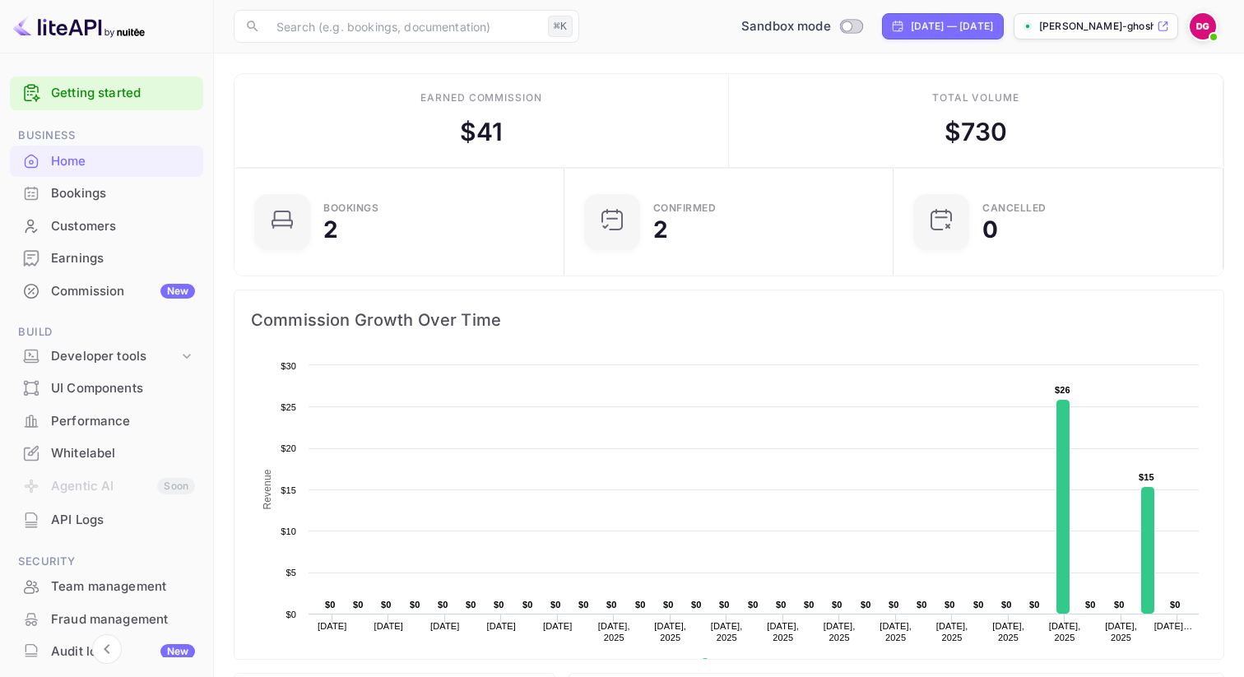
click at [94, 198] on div "Bookings" at bounding box center [123, 193] width 144 height 19
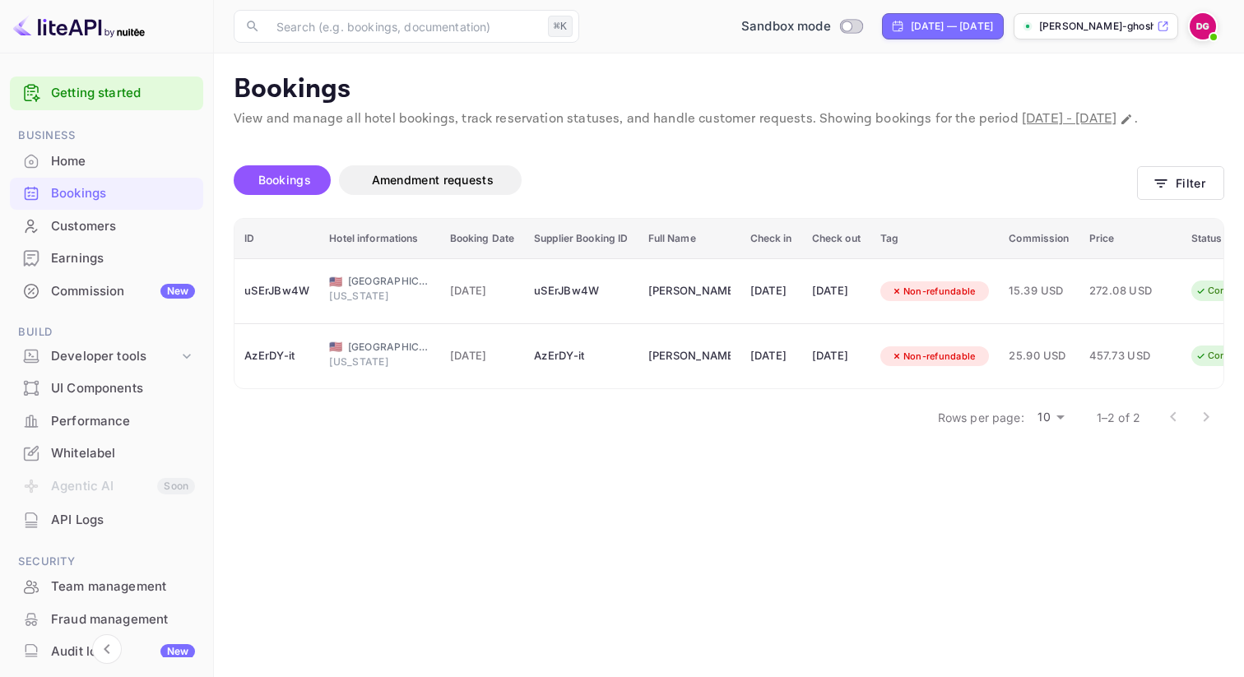
click at [114, 224] on div "Customers" at bounding box center [123, 226] width 144 height 19
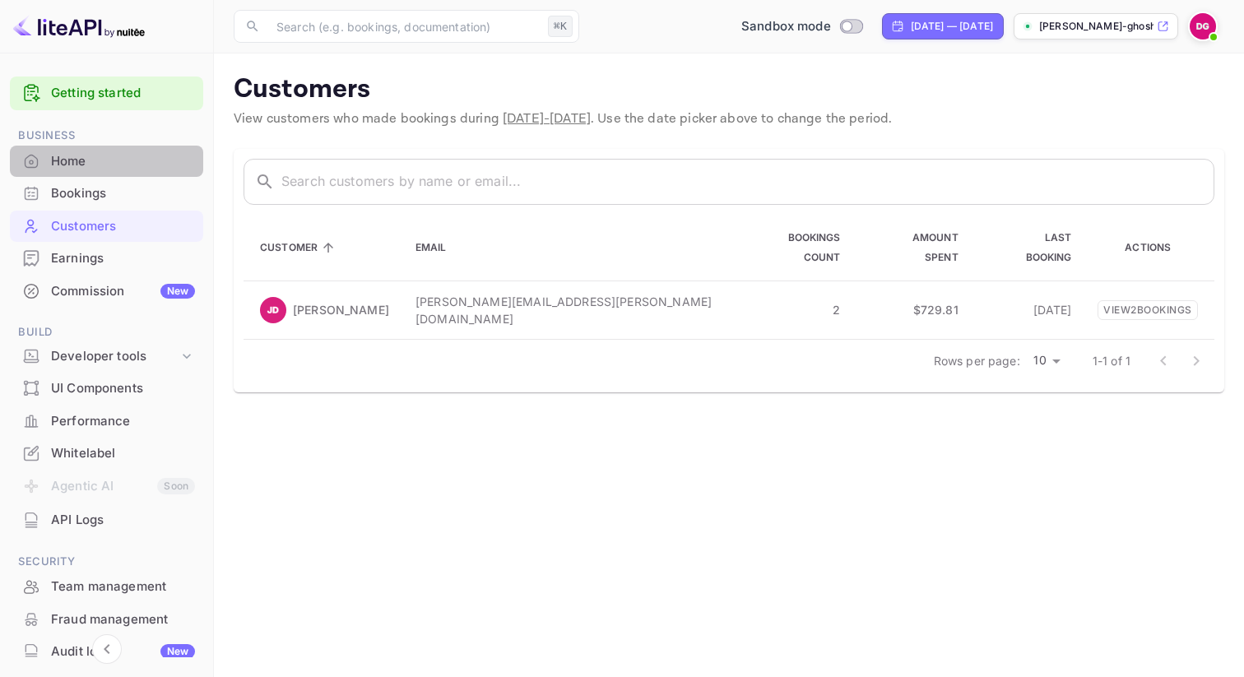
click at [117, 167] on div "Home" at bounding box center [123, 161] width 144 height 19
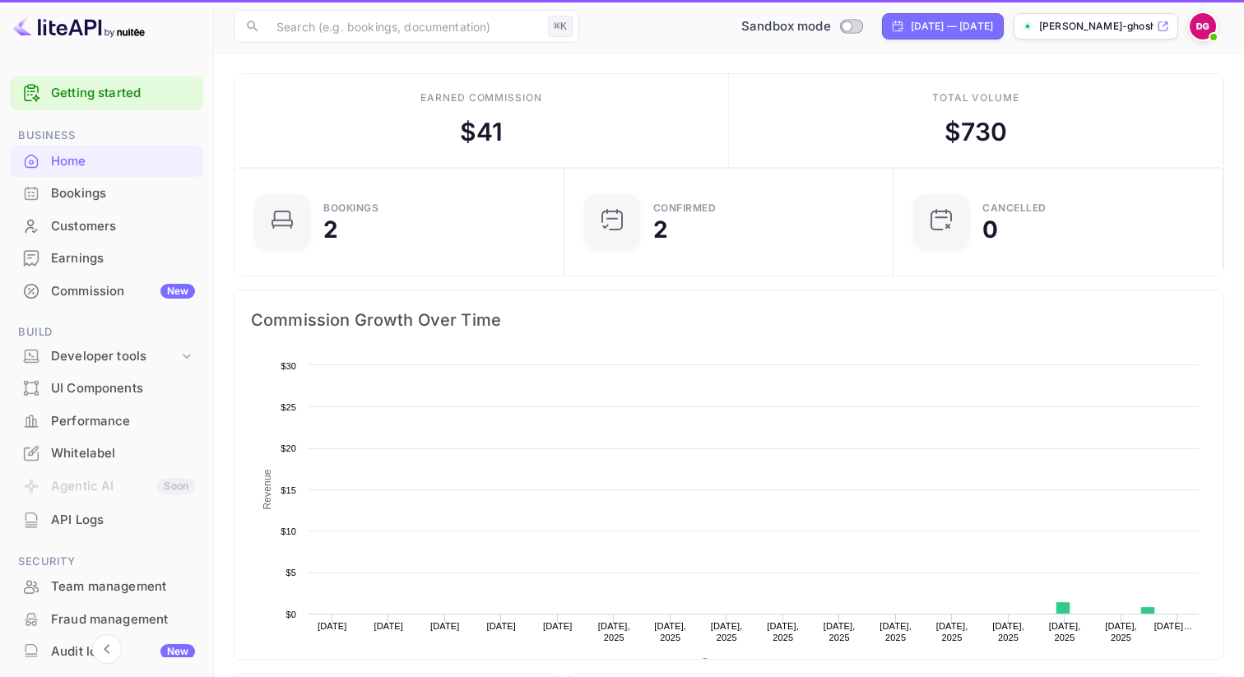
scroll to position [267, 320]
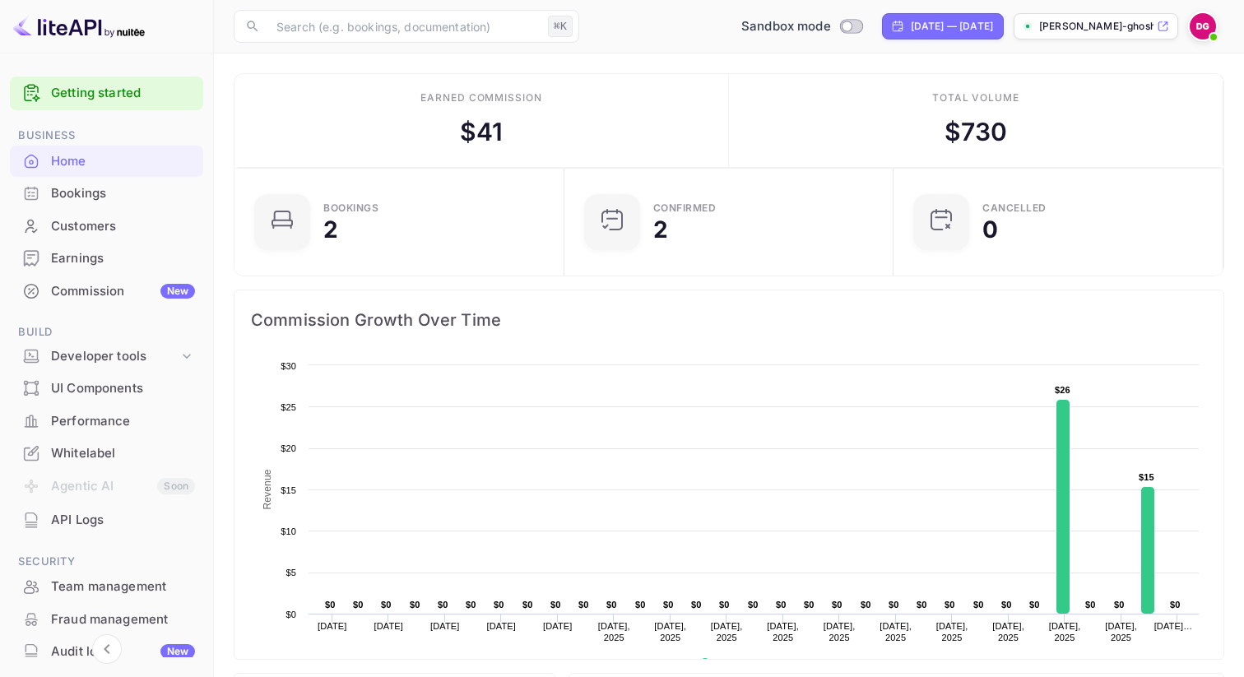
click at [348, 73] on div "Earned commission $ 41 Total volume $ 730" at bounding box center [729, 120] width 990 height 95
click at [281, 143] on div "Earned commission $ 41" at bounding box center [481, 121] width 494 height 94
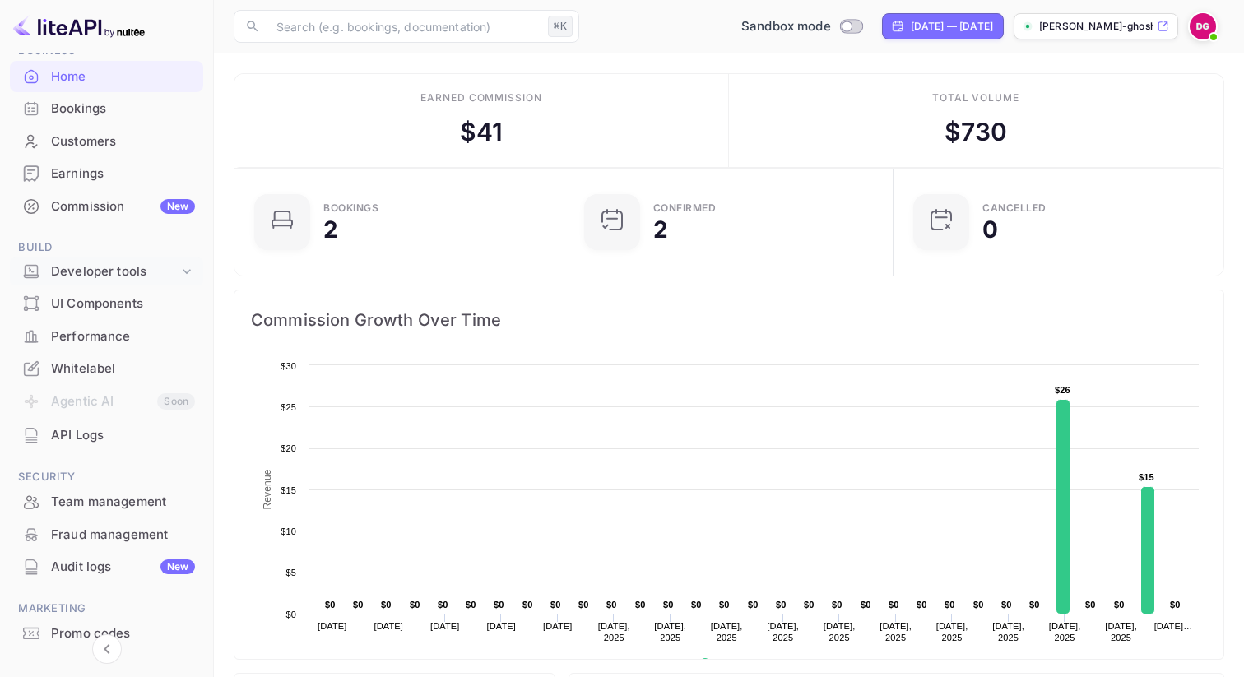
scroll to position [0, 0]
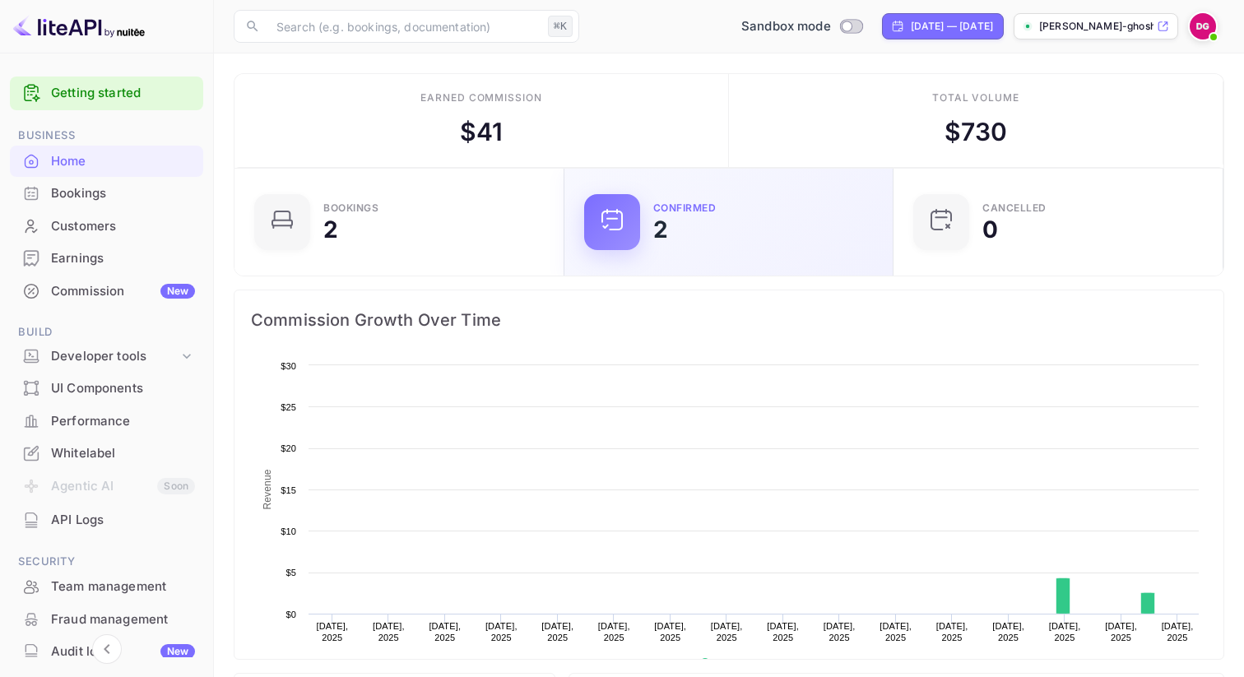
scroll to position [267, 320]
